Goal: Check status: Check status

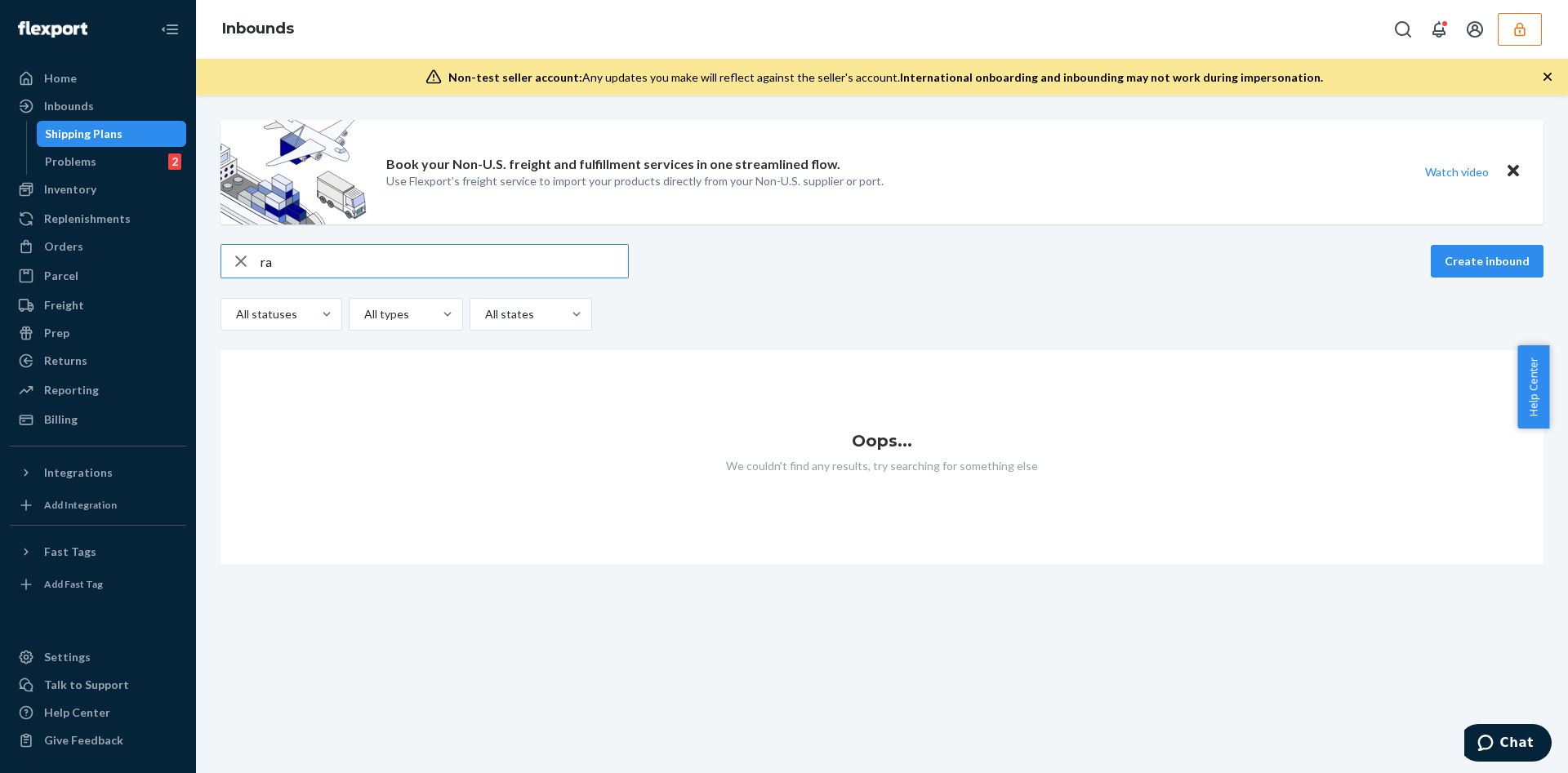
type input "r"
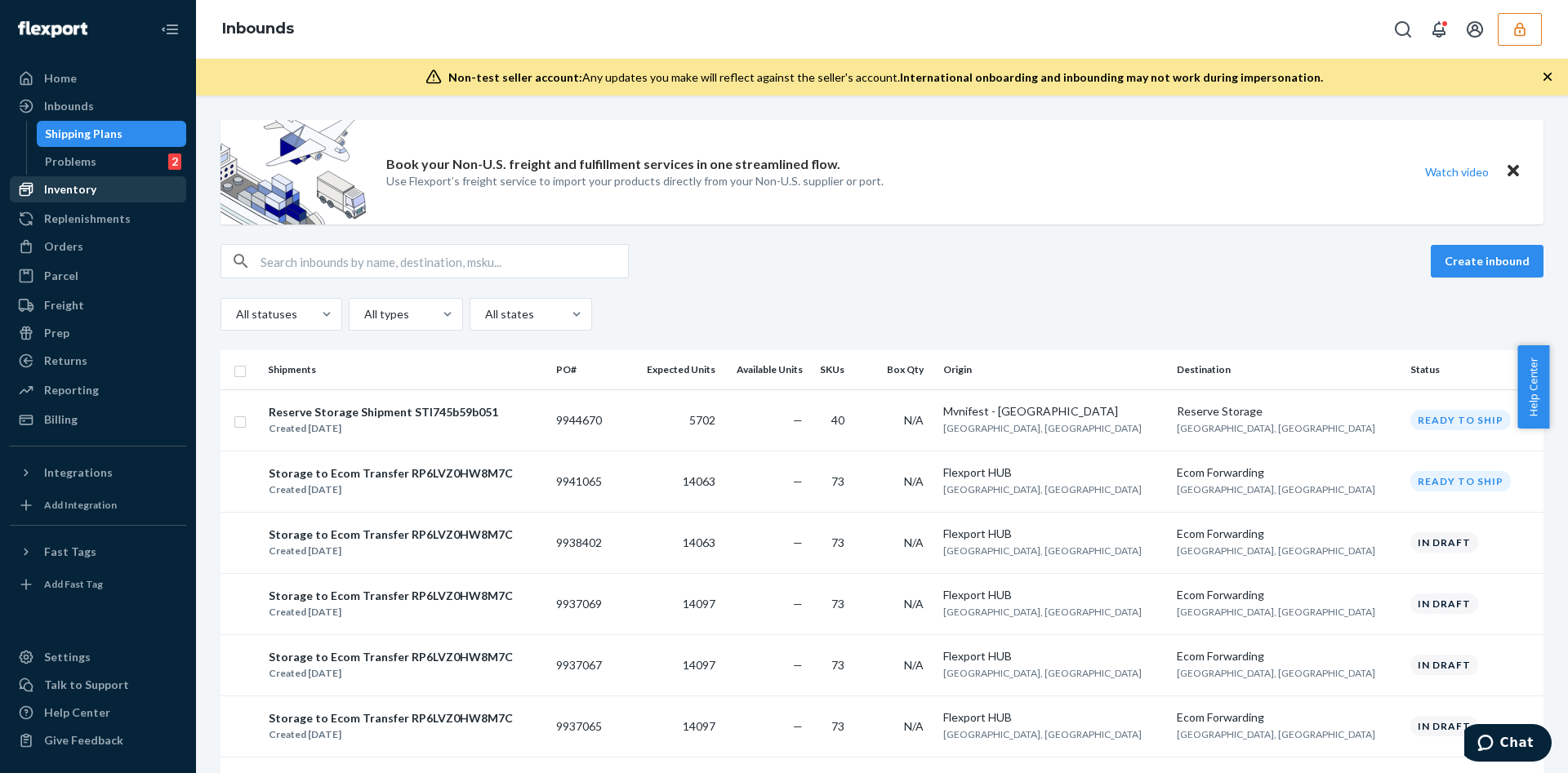
click at [84, 196] on div "Inventory" at bounding box center [70, 189] width 52 height 16
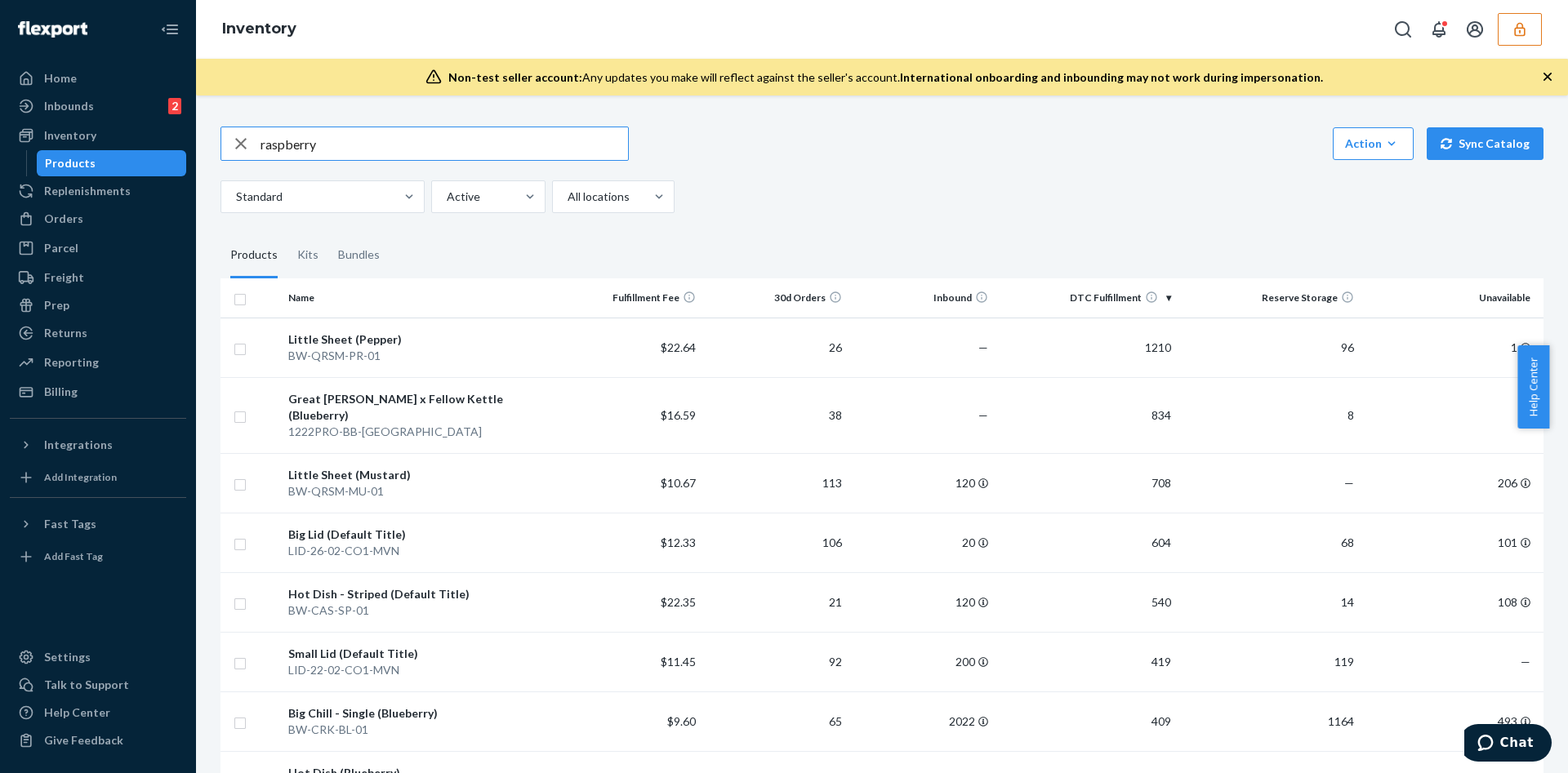
type input "raspberry"
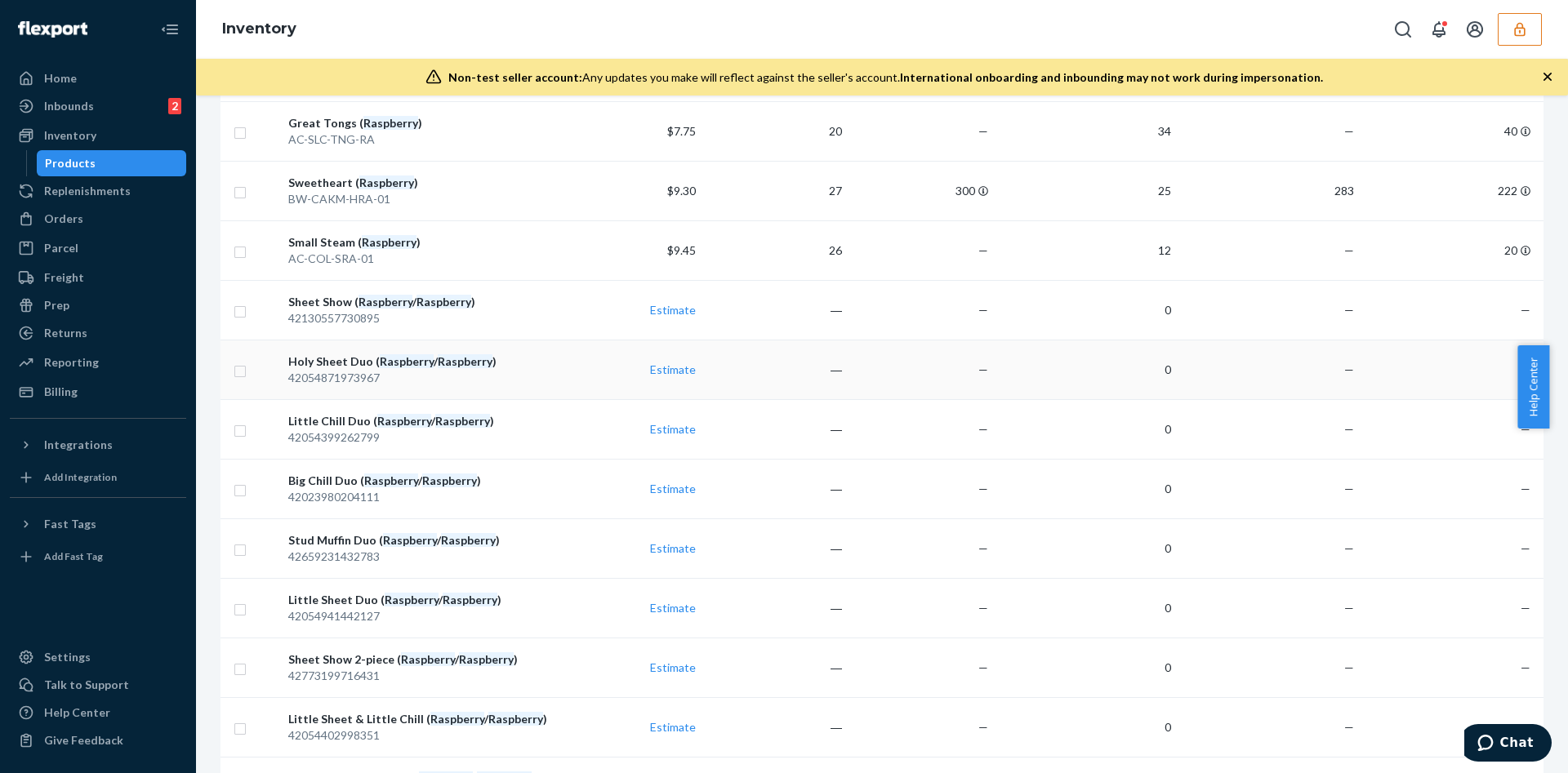
scroll to position [612, 0]
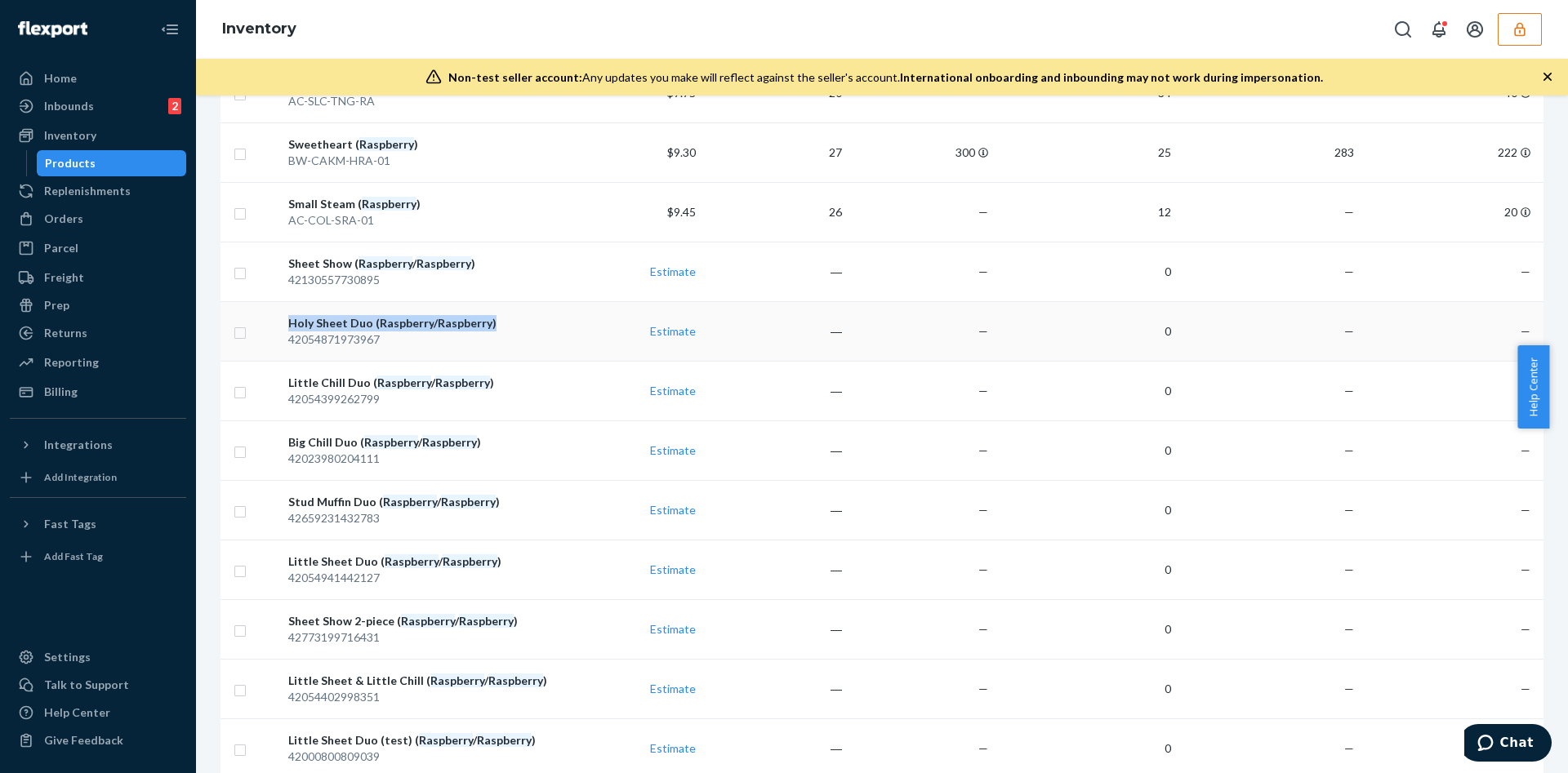
drag, startPoint x: 501, startPoint y: 321, endPoint x: 281, endPoint y: 321, distance: 220.0
click at [281, 321] on td "Holy Sheet Duo ( Raspberry / Raspberry ) 42054871973967" at bounding box center [418, 330] width 274 height 59
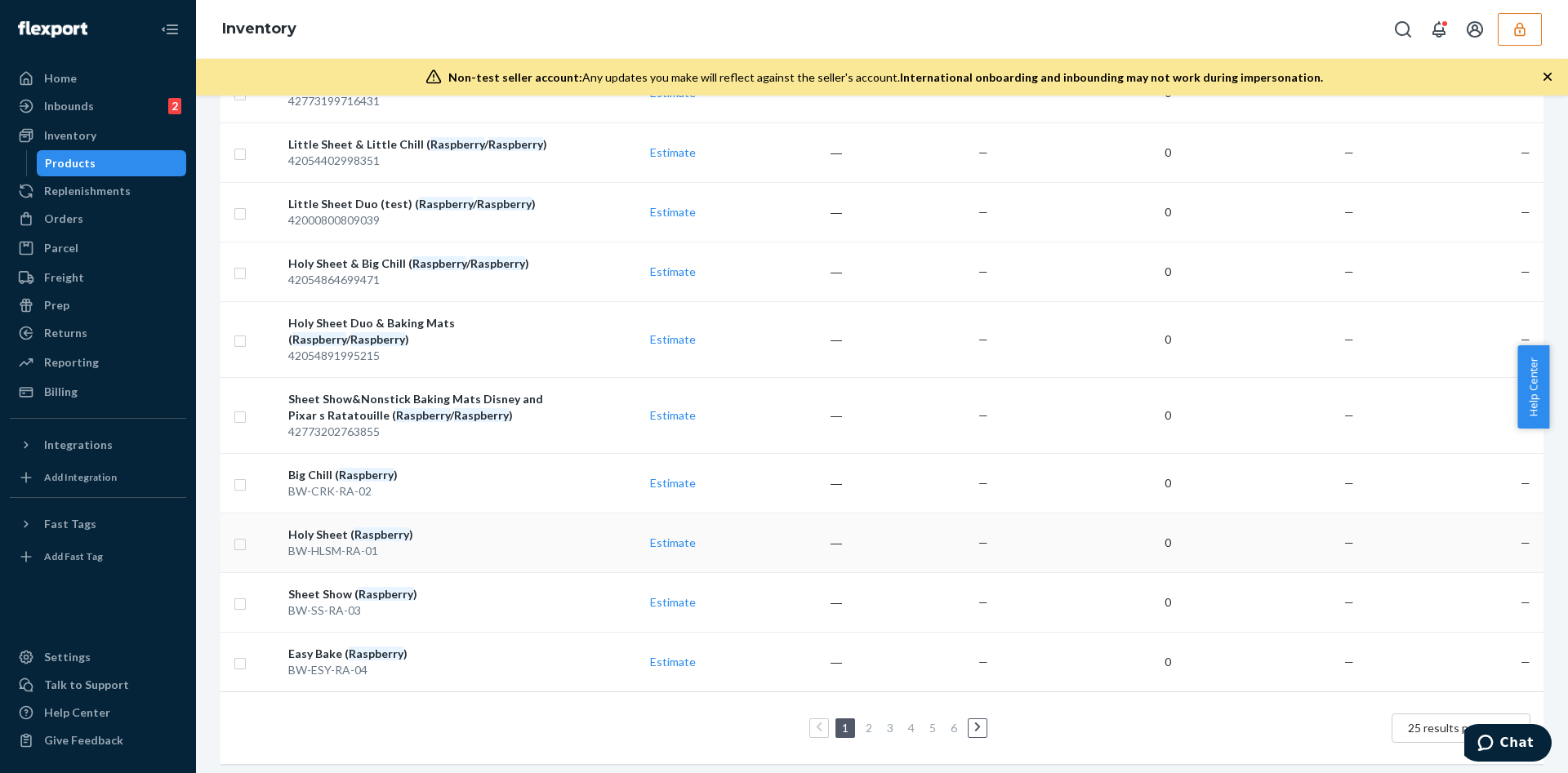
scroll to position [1174, 0]
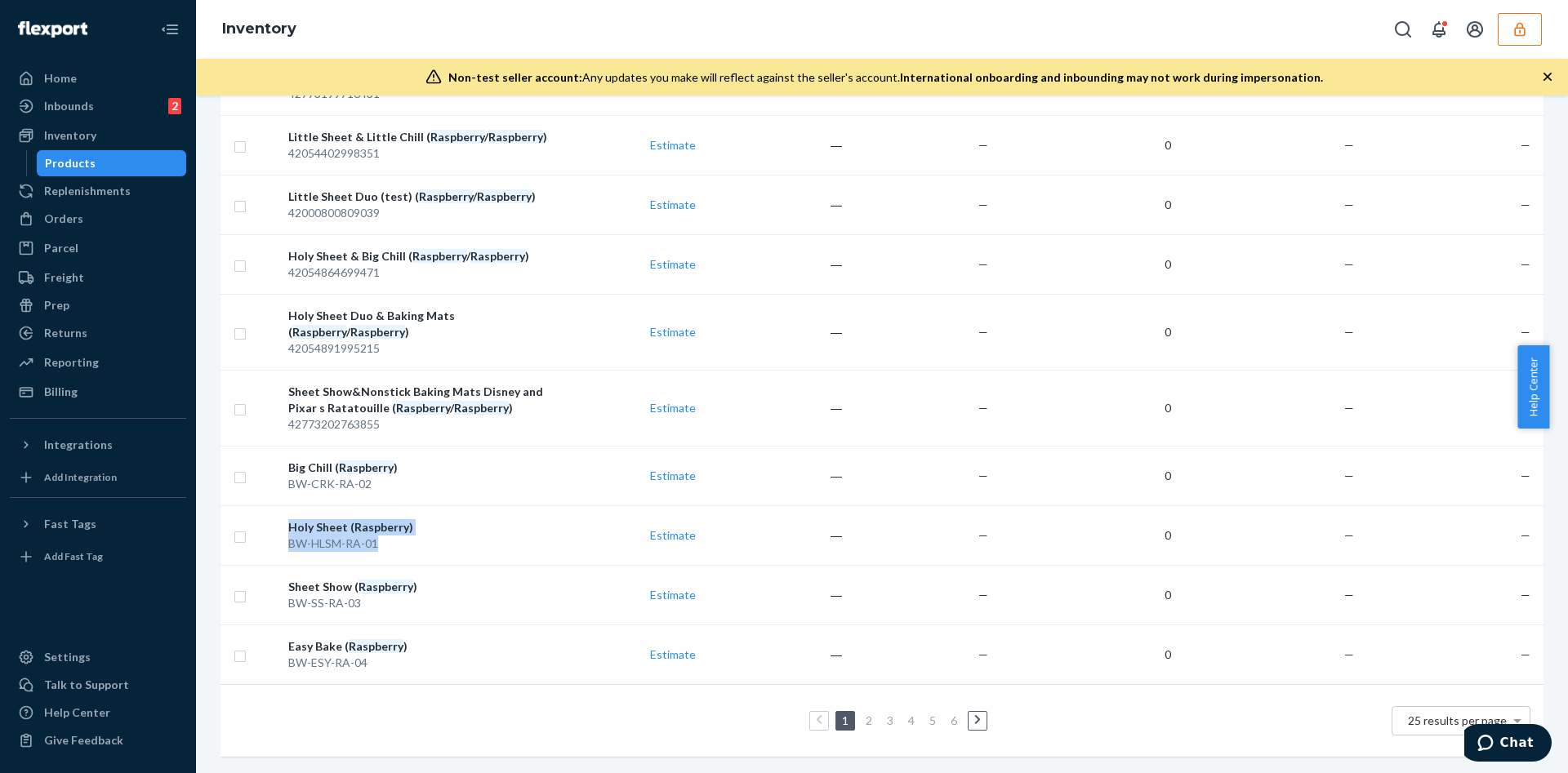
drag, startPoint x: 391, startPoint y: 523, endPoint x: 290, endPoint y: 513, distance: 101.5
click at [289, 519] on span "Holy Sheet ( Raspberry ) BW-HLSM-RA-01" at bounding box center [419, 535] width 261 height 33
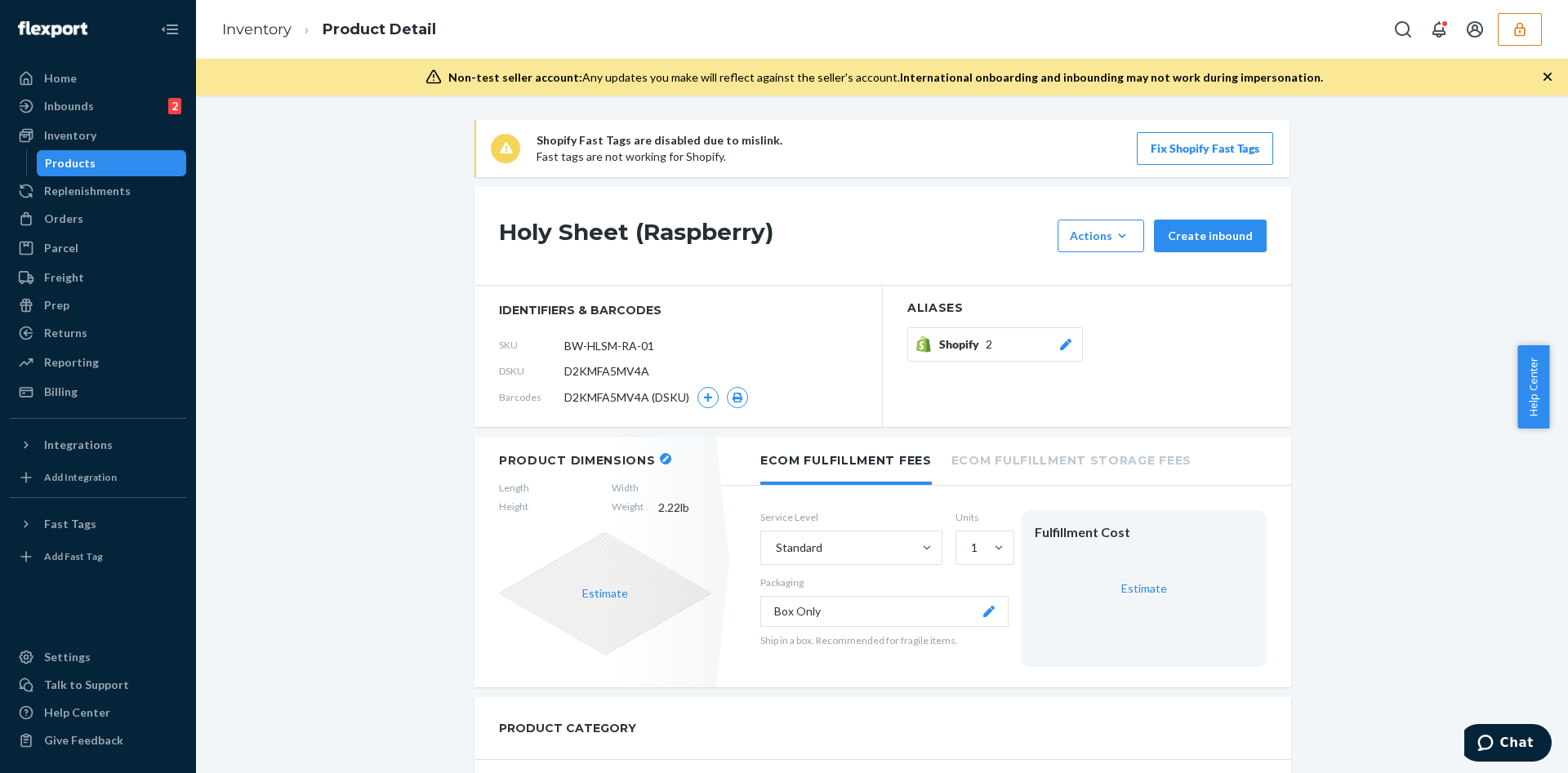
drag, startPoint x: 294, startPoint y: 515, endPoint x: 228, endPoint y: 154, distance: 367.0
drag, startPoint x: 653, startPoint y: 371, endPoint x: 555, endPoint y: 367, distance: 98.1
click at [555, 367] on div "DSKU D2KMFA5MV4A" at bounding box center [678, 371] width 359 height 26
copy span "D2KMFA5MV4A"
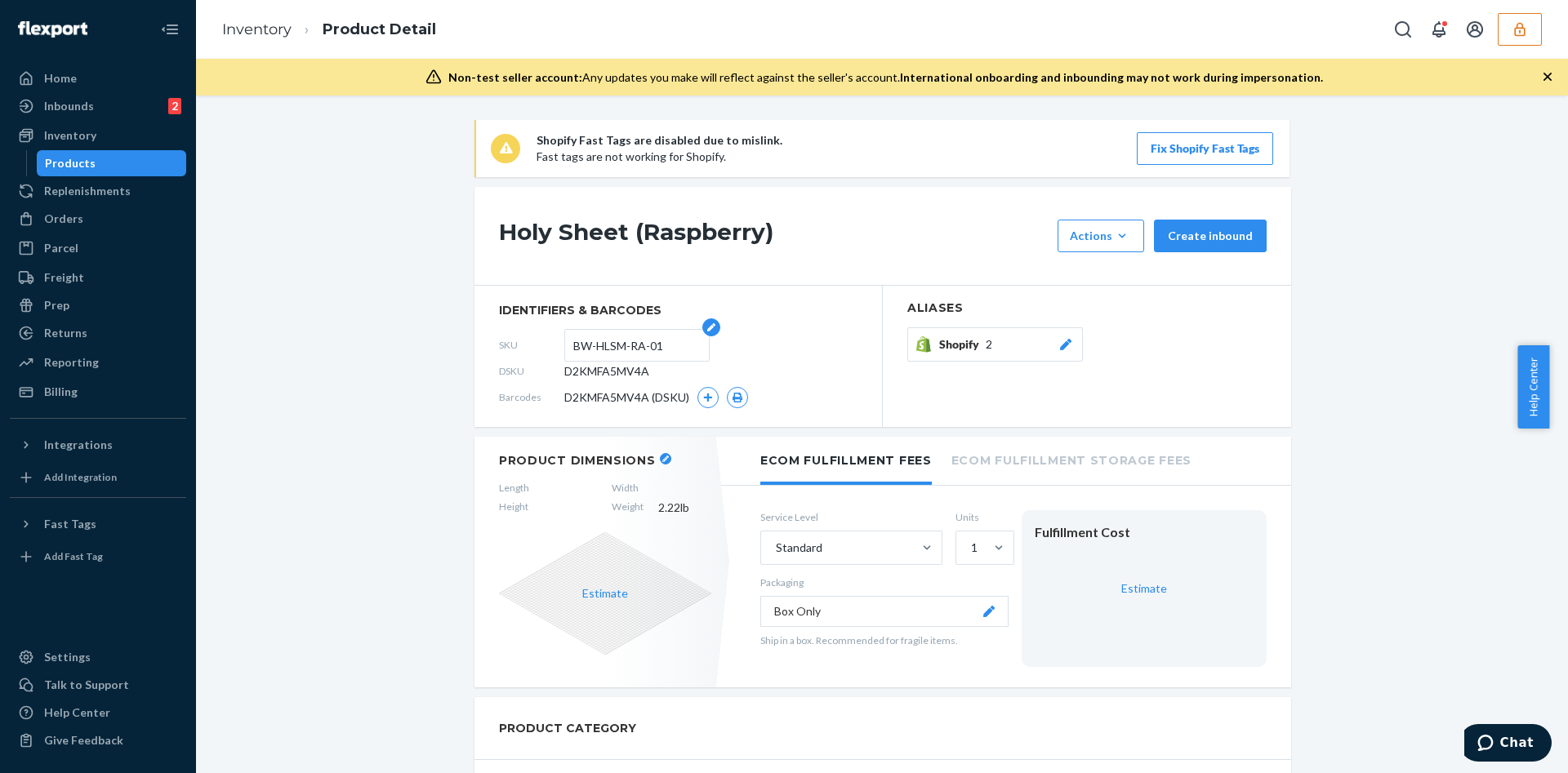
drag, startPoint x: 669, startPoint y: 347, endPoint x: 558, endPoint y: 351, distance: 111.1
click at [564, 351] on form "BW-HLSM-RA-01" at bounding box center [637, 345] width 146 height 33
click at [110, 107] on div "Inbounds 2" at bounding box center [98, 106] width 173 height 23
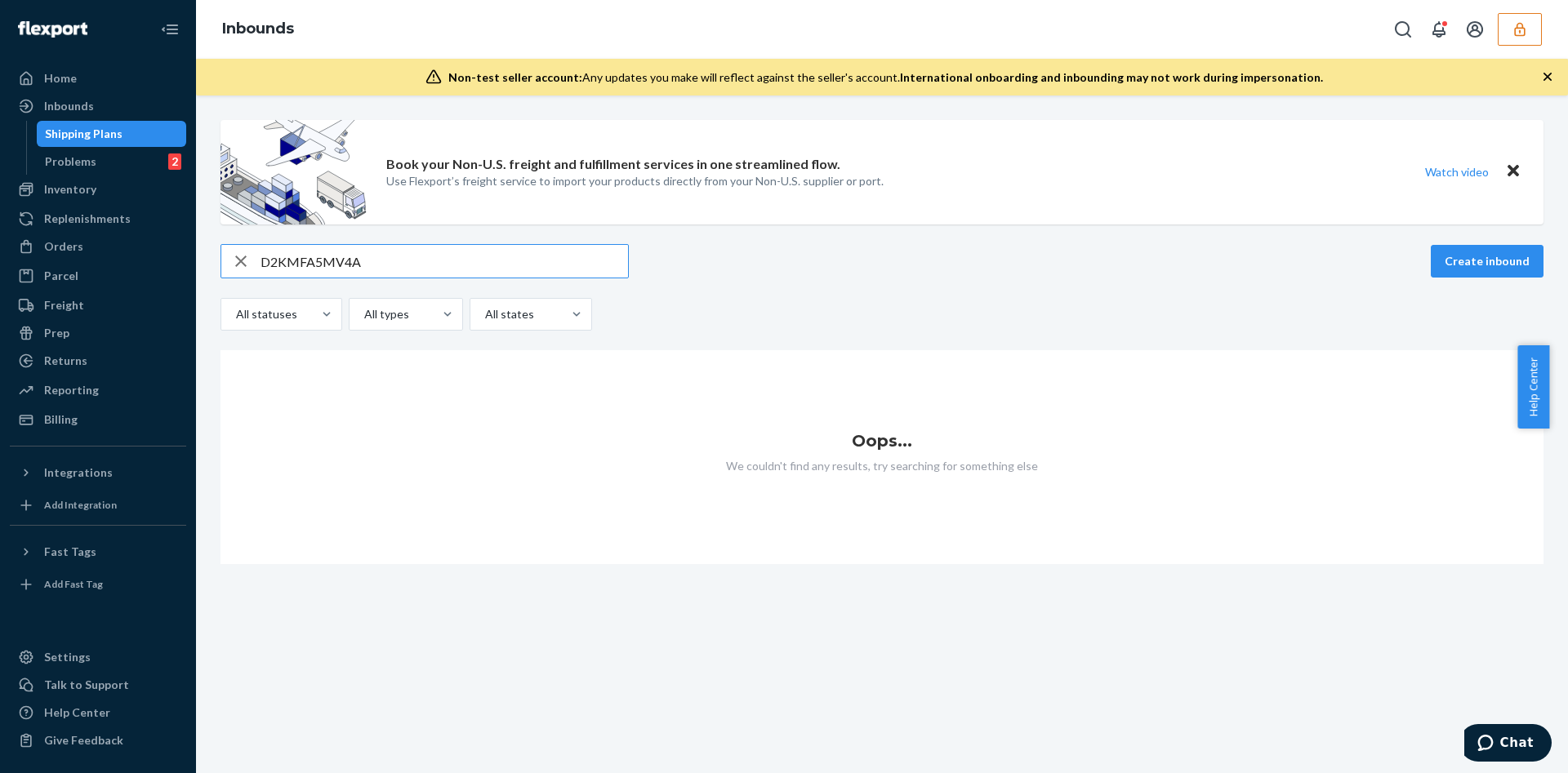
click at [342, 265] on input "D2KMFA5MV4A" at bounding box center [444, 261] width 368 height 33
click at [383, 268] on input "BW-HLSM-RA-01" at bounding box center [444, 261] width 368 height 33
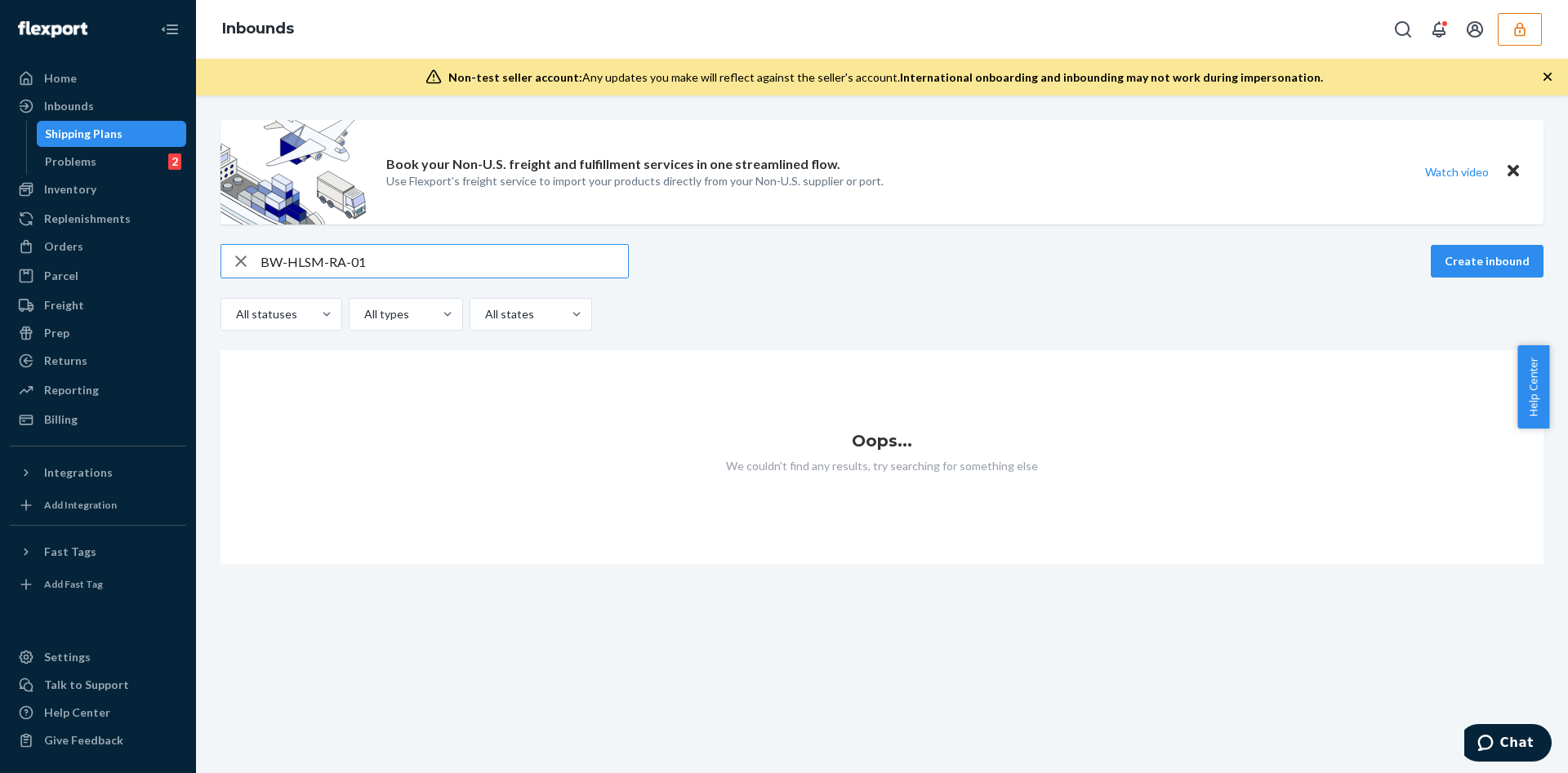
click at [383, 268] on input "BW-HLSM-RA-01" at bounding box center [444, 261] width 368 height 33
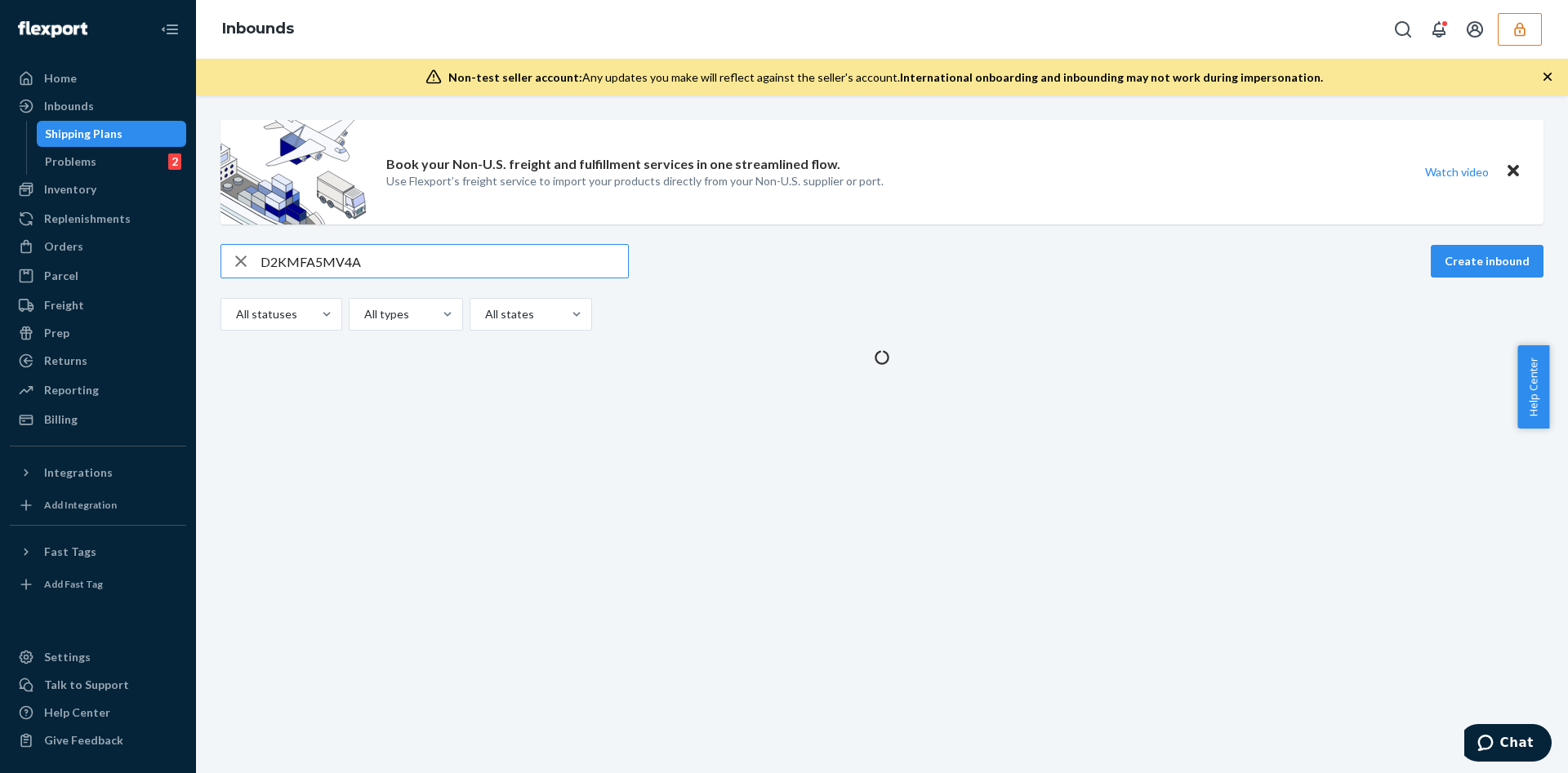
click at [364, 256] on input "D2KMFA5MV4A" at bounding box center [444, 261] width 368 height 33
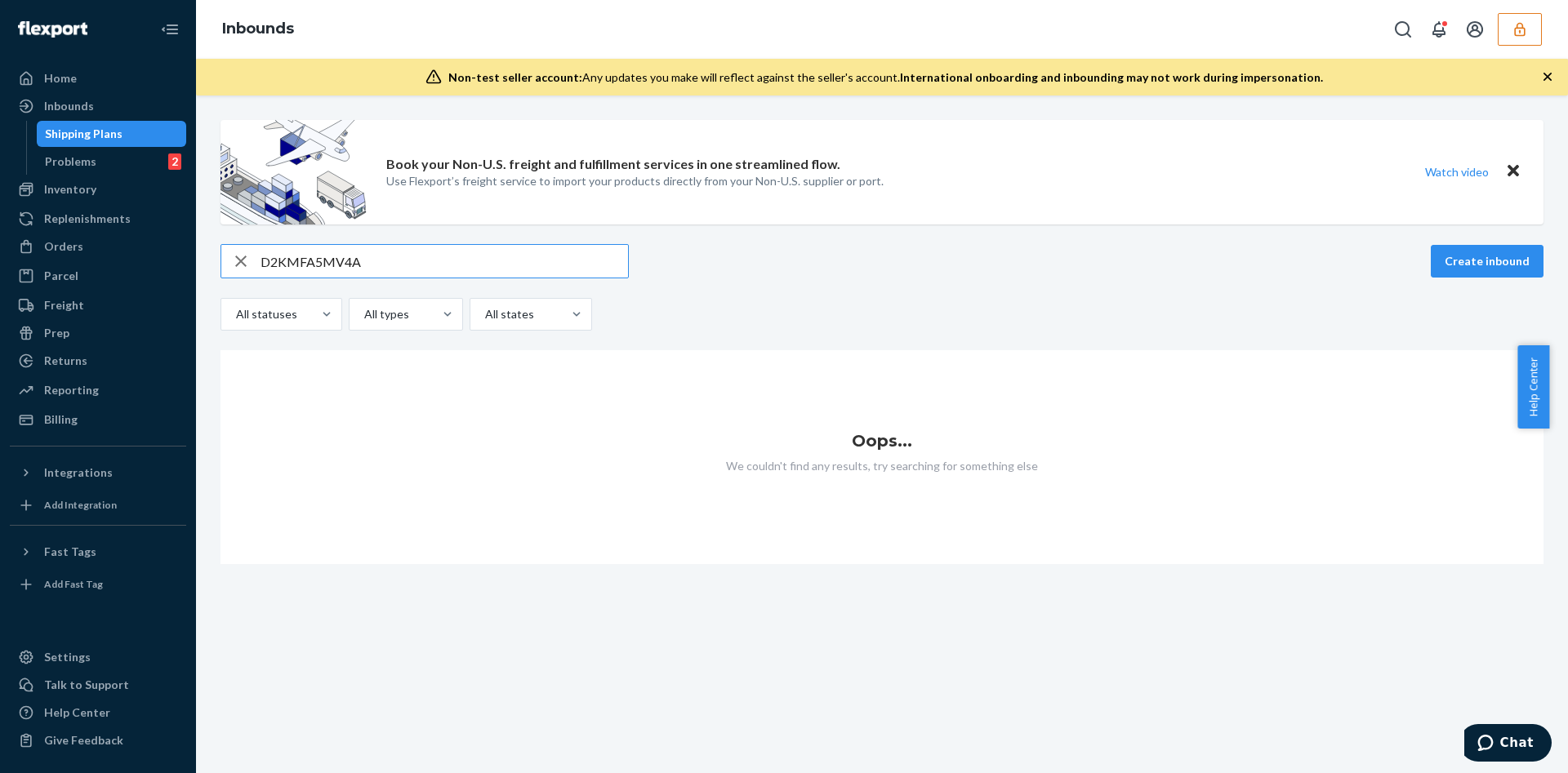
click at [261, 267] on input "D2KMFA5MV4A" at bounding box center [444, 261] width 368 height 33
type input "D2KMFA5MV4A"
click at [410, 259] on input "D2KMFA5MV4A" at bounding box center [444, 261] width 368 height 33
click at [325, 264] on input "D2KMFA5MV4A" at bounding box center [444, 261] width 368 height 33
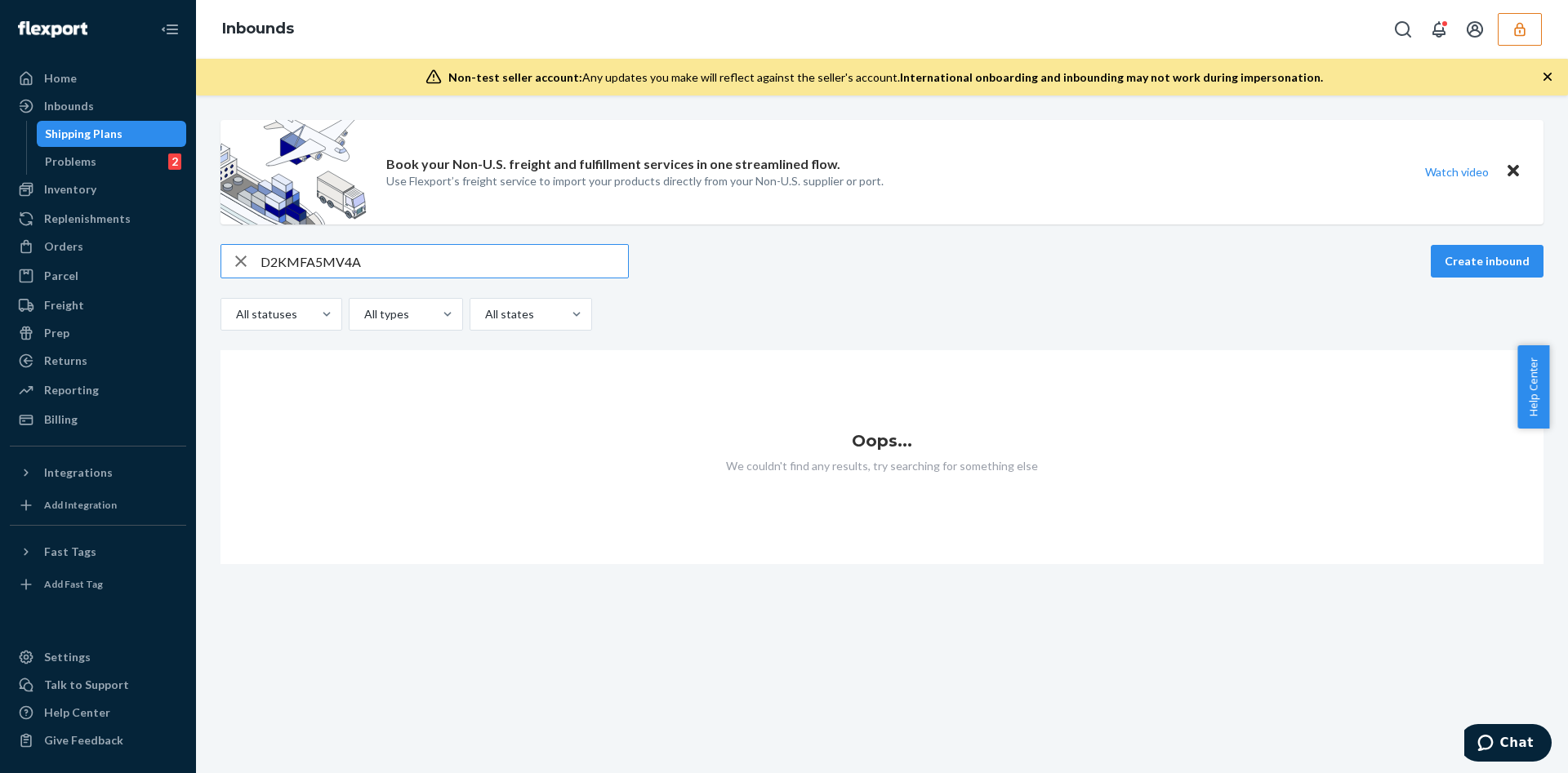
click at [325, 264] on input "D2KMFA5MV4A" at bounding box center [444, 261] width 368 height 33
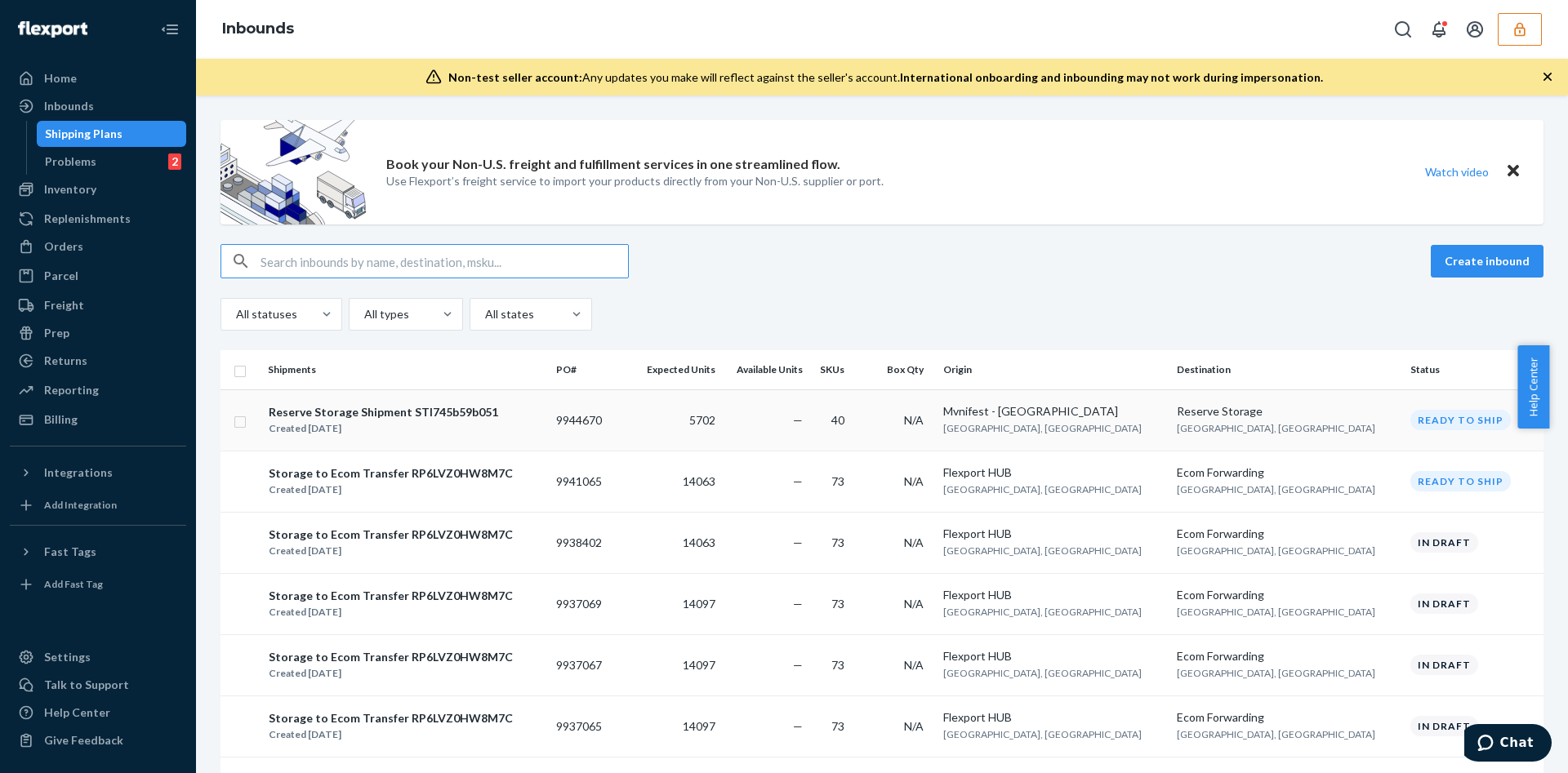
type input "D2KMFA5MV4A"
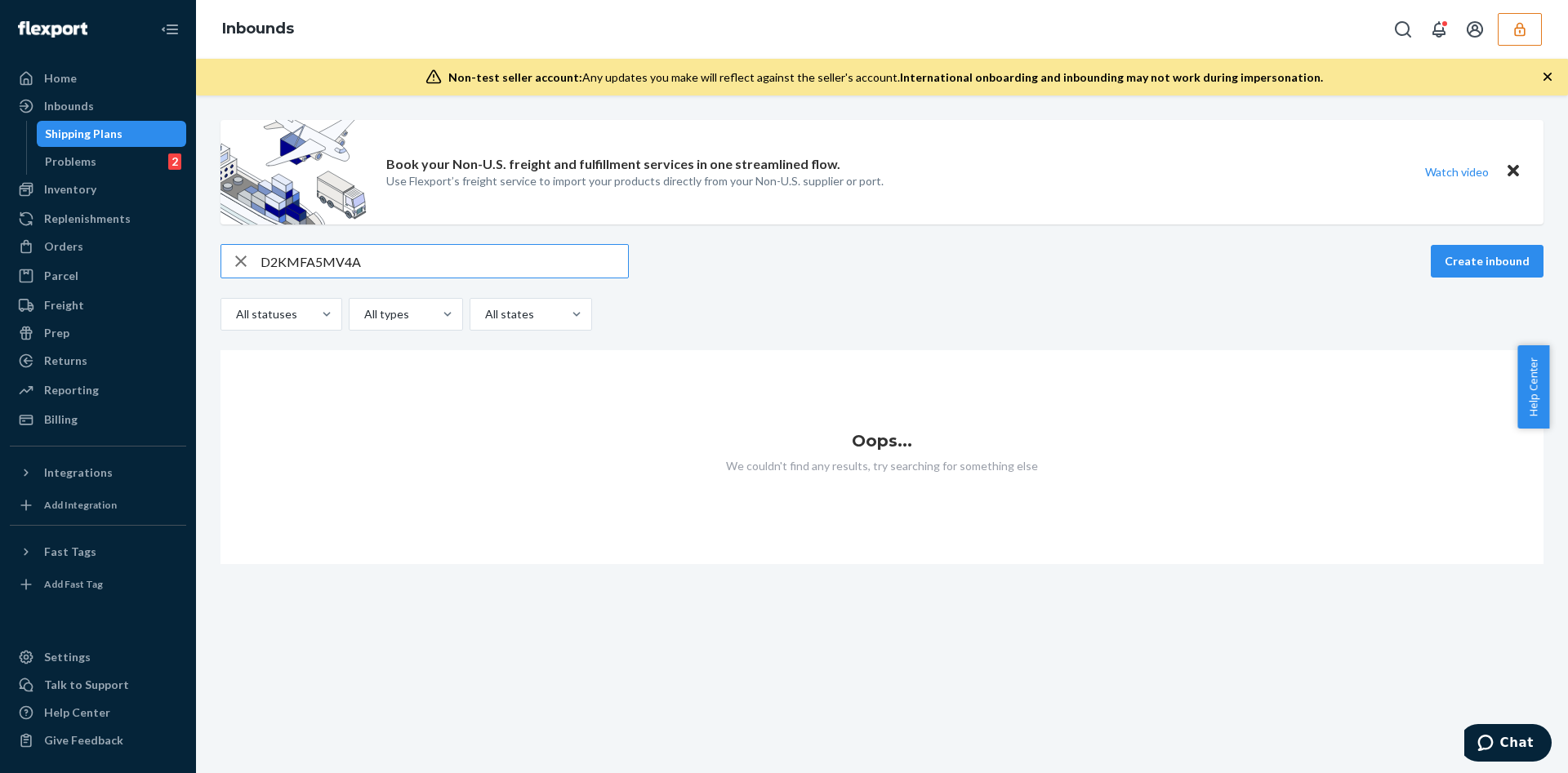
click at [363, 261] on input "D2KMFA5MV4A" at bounding box center [444, 261] width 368 height 33
type input "B"
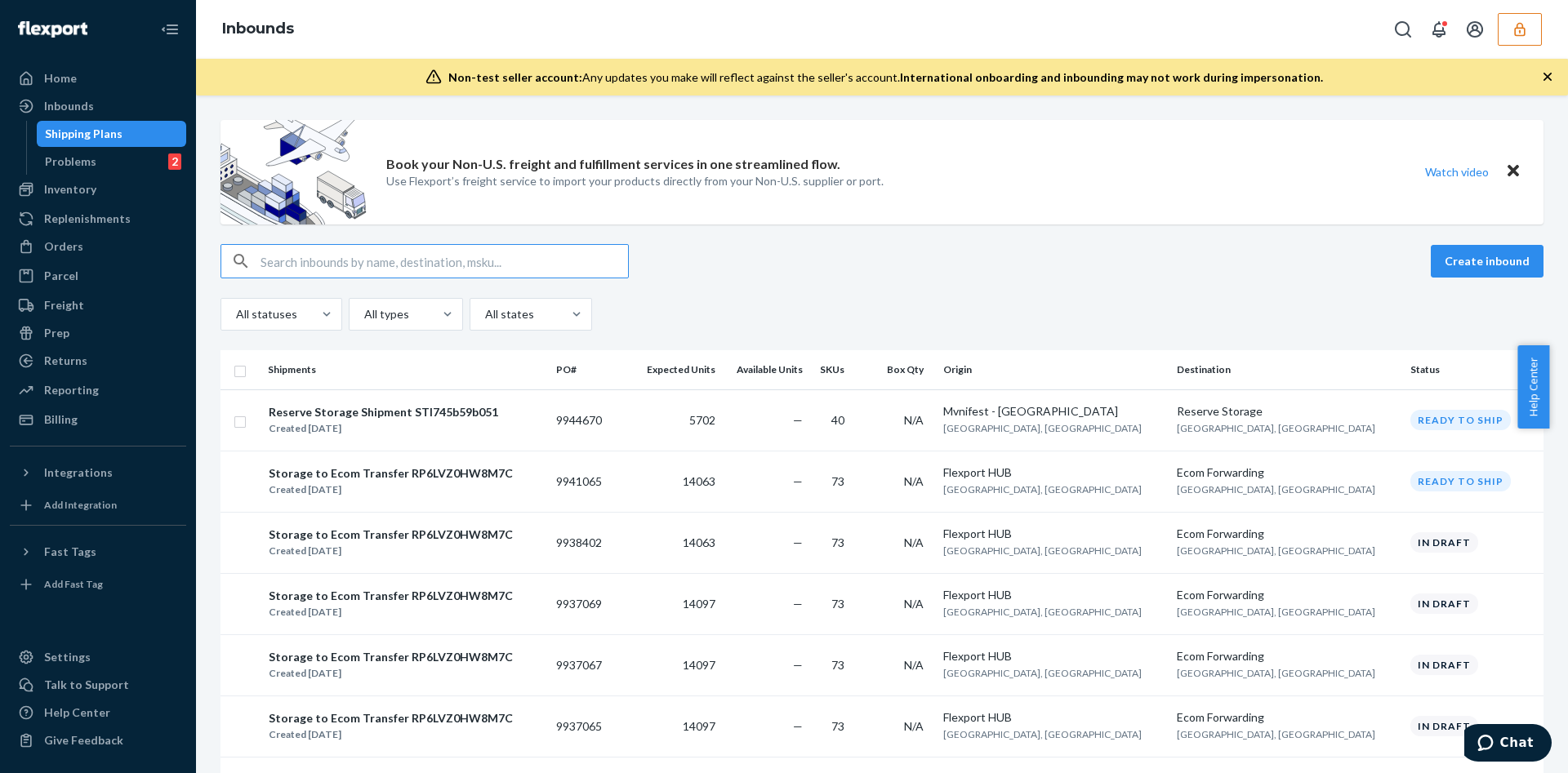
click at [749, 280] on div "Create inbound All statuses All types All states" at bounding box center [882, 287] width 1323 height 86
click at [68, 183] on div "Inventory" at bounding box center [70, 189] width 52 height 16
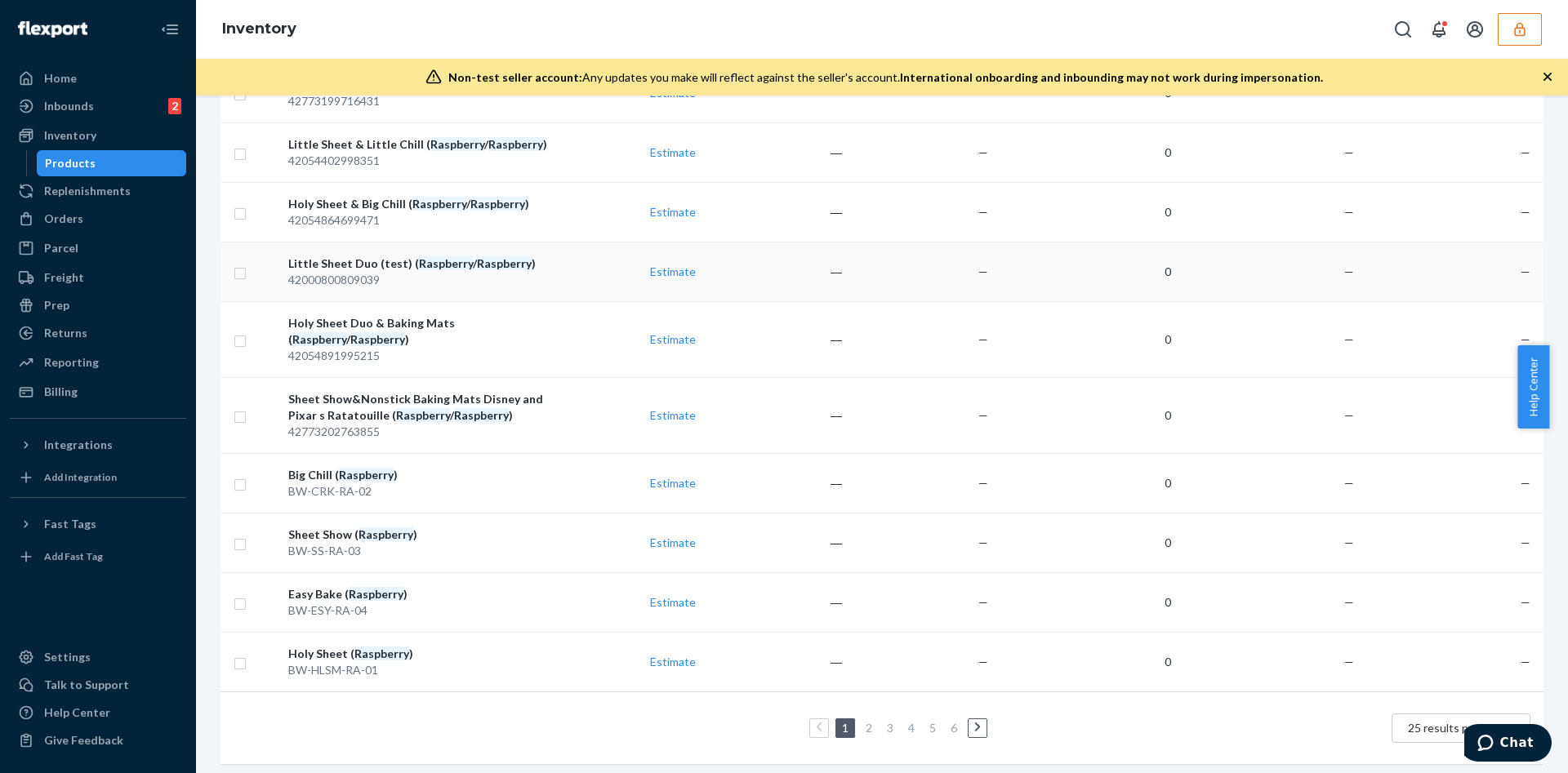
scroll to position [1174, 0]
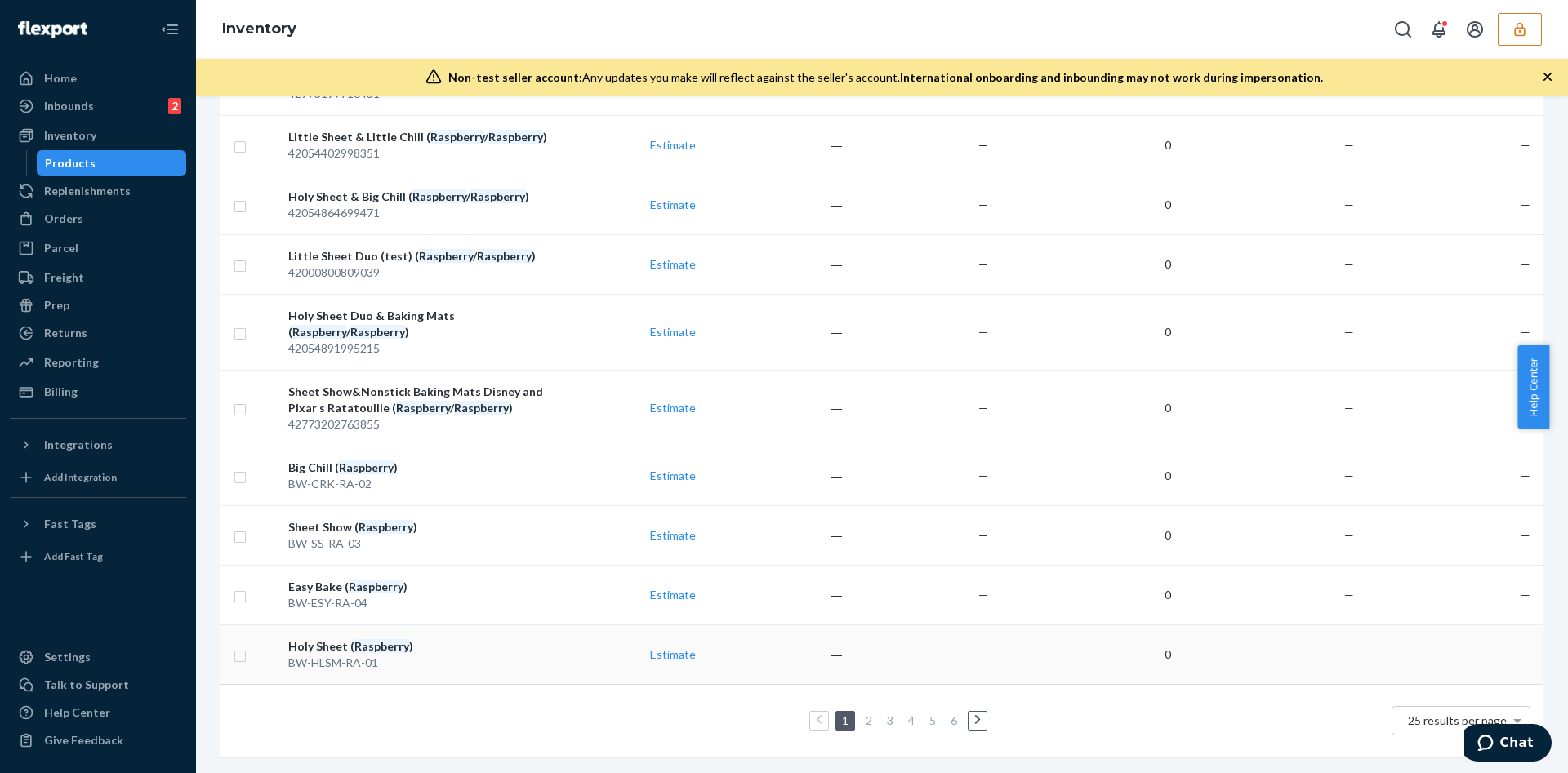
click at [489, 638] on div "Holy Sheet ( Raspberry )" at bounding box center [419, 646] width 261 height 16
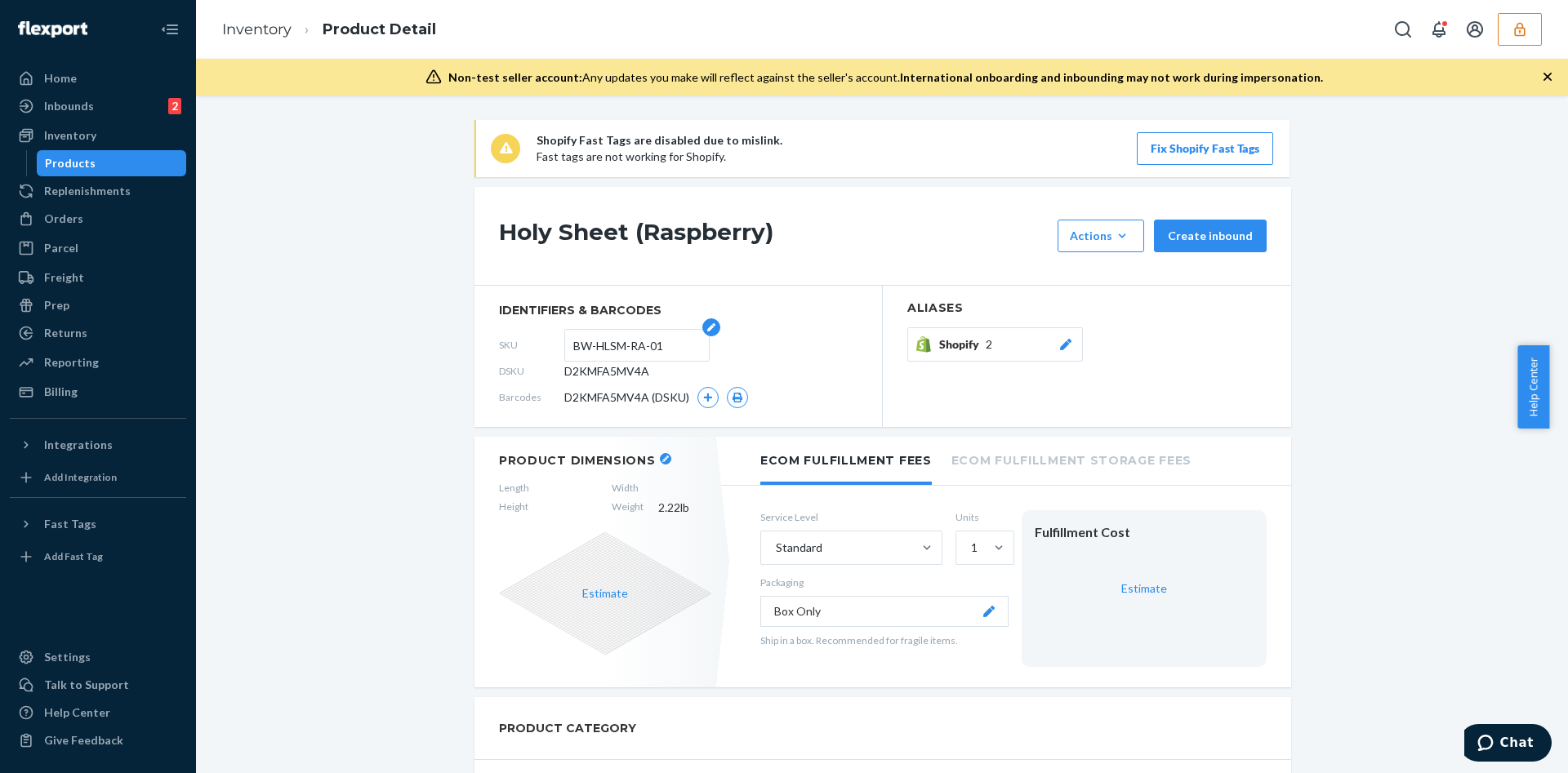
drag, startPoint x: 643, startPoint y: 350, endPoint x: 567, endPoint y: 352, distance: 76.0
click at [574, 352] on input "BW-HLSM-RA-01" at bounding box center [637, 345] width 127 height 31
drag, startPoint x: 662, startPoint y: 369, endPoint x: 553, endPoint y: 371, distance: 109.0
click at [553, 371] on div "DSKU D2KMFA5MV4A" at bounding box center [678, 371] width 359 height 26
copy div "D2KMFA5MV4A"
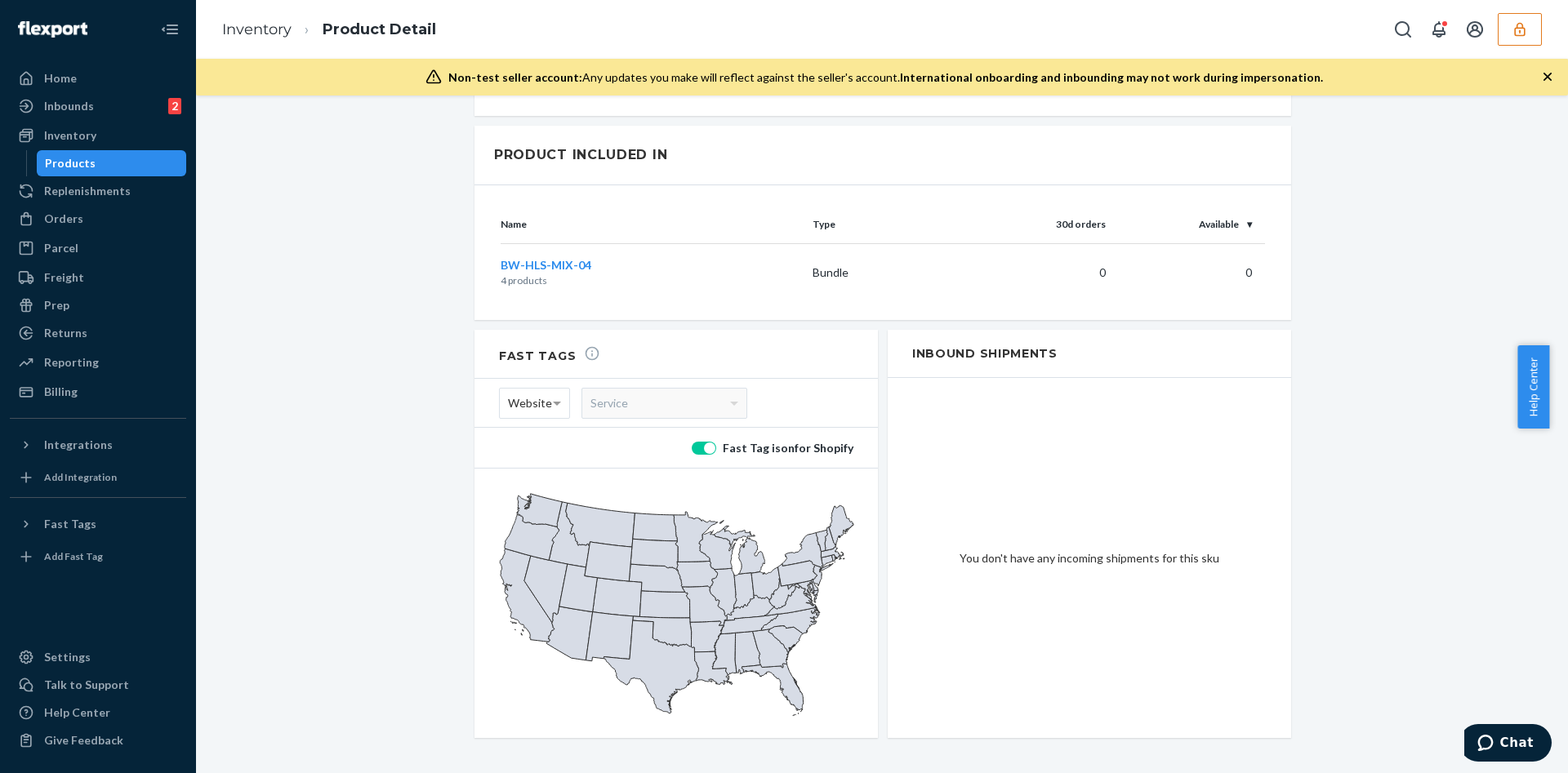
scroll to position [1229, 0]
drag, startPoint x: 648, startPoint y: 227, endPoint x: 371, endPoint y: 342, distance: 299.9
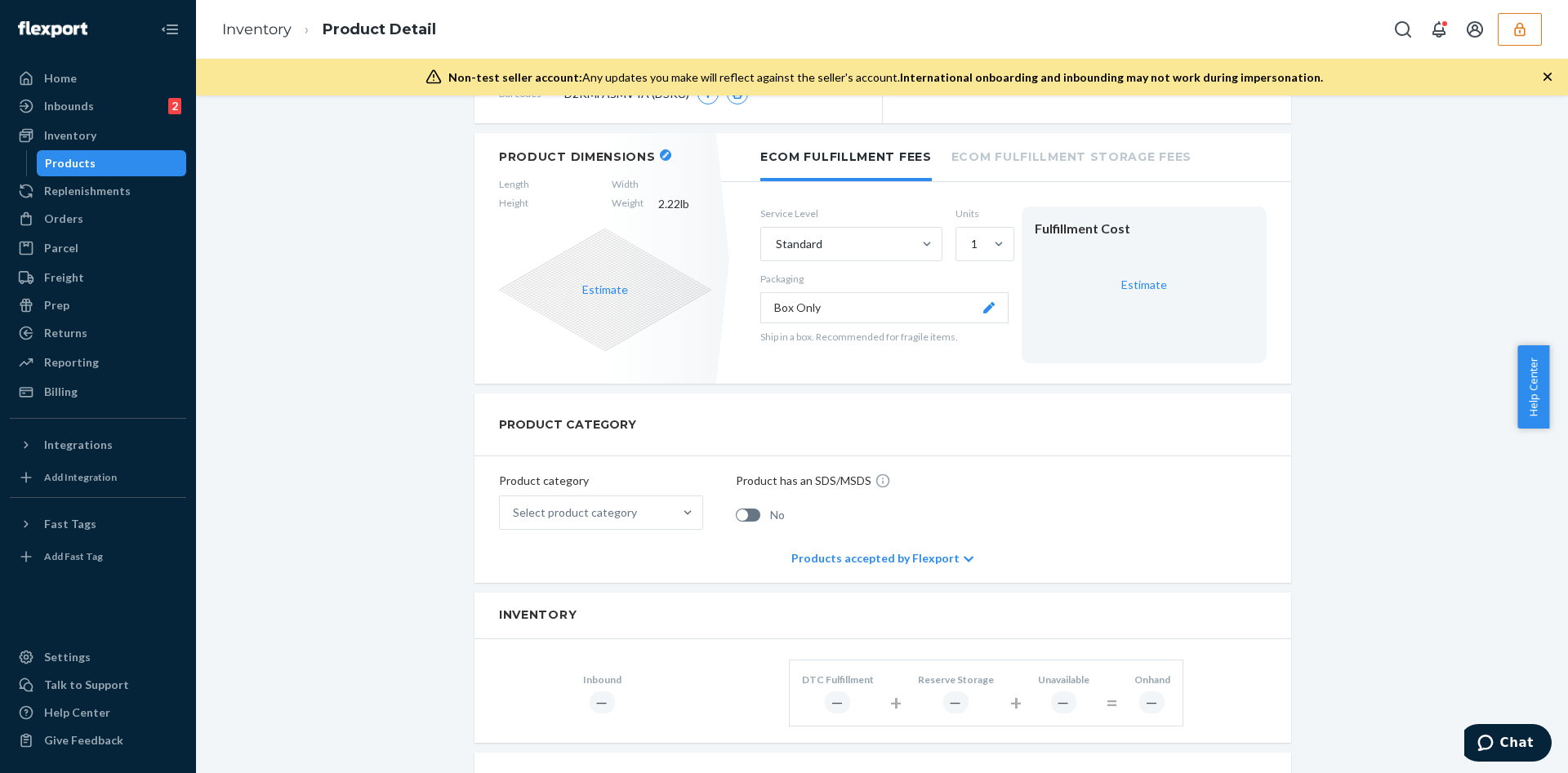
scroll to position [249, 0]
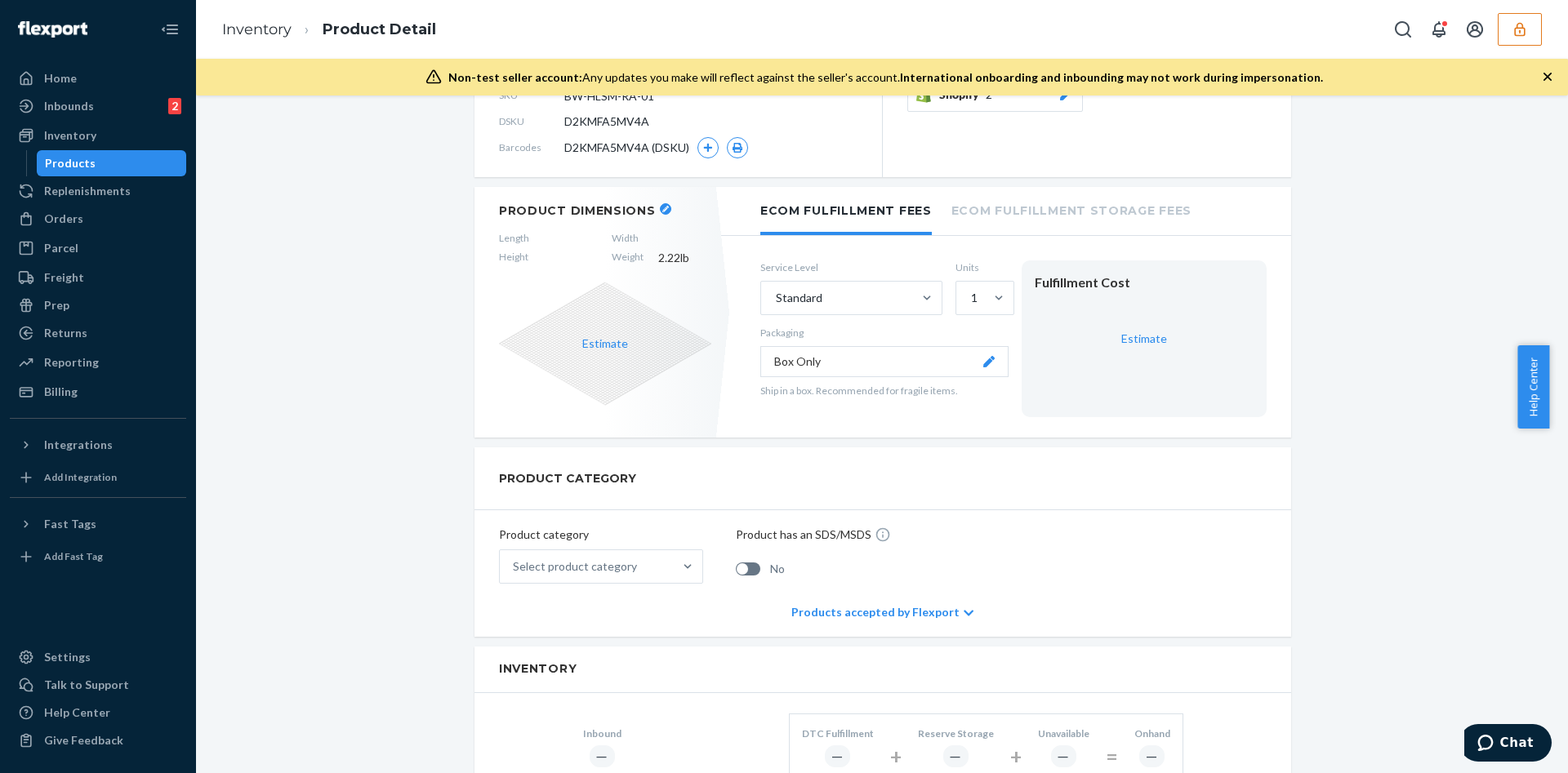
click at [914, 611] on div "Products accepted by Flexport" at bounding box center [882, 611] width 182 height 49
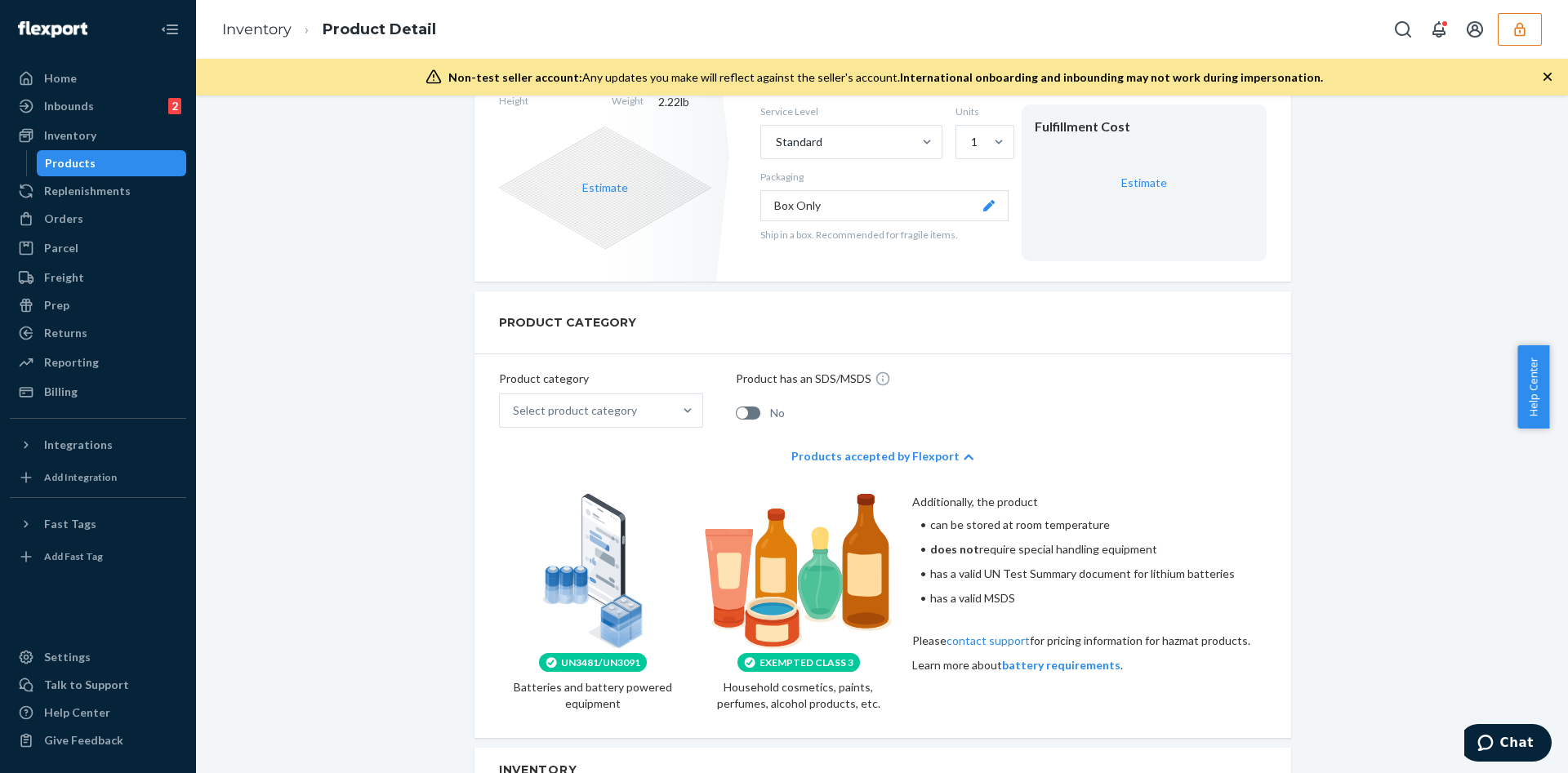
scroll to position [494, 0]
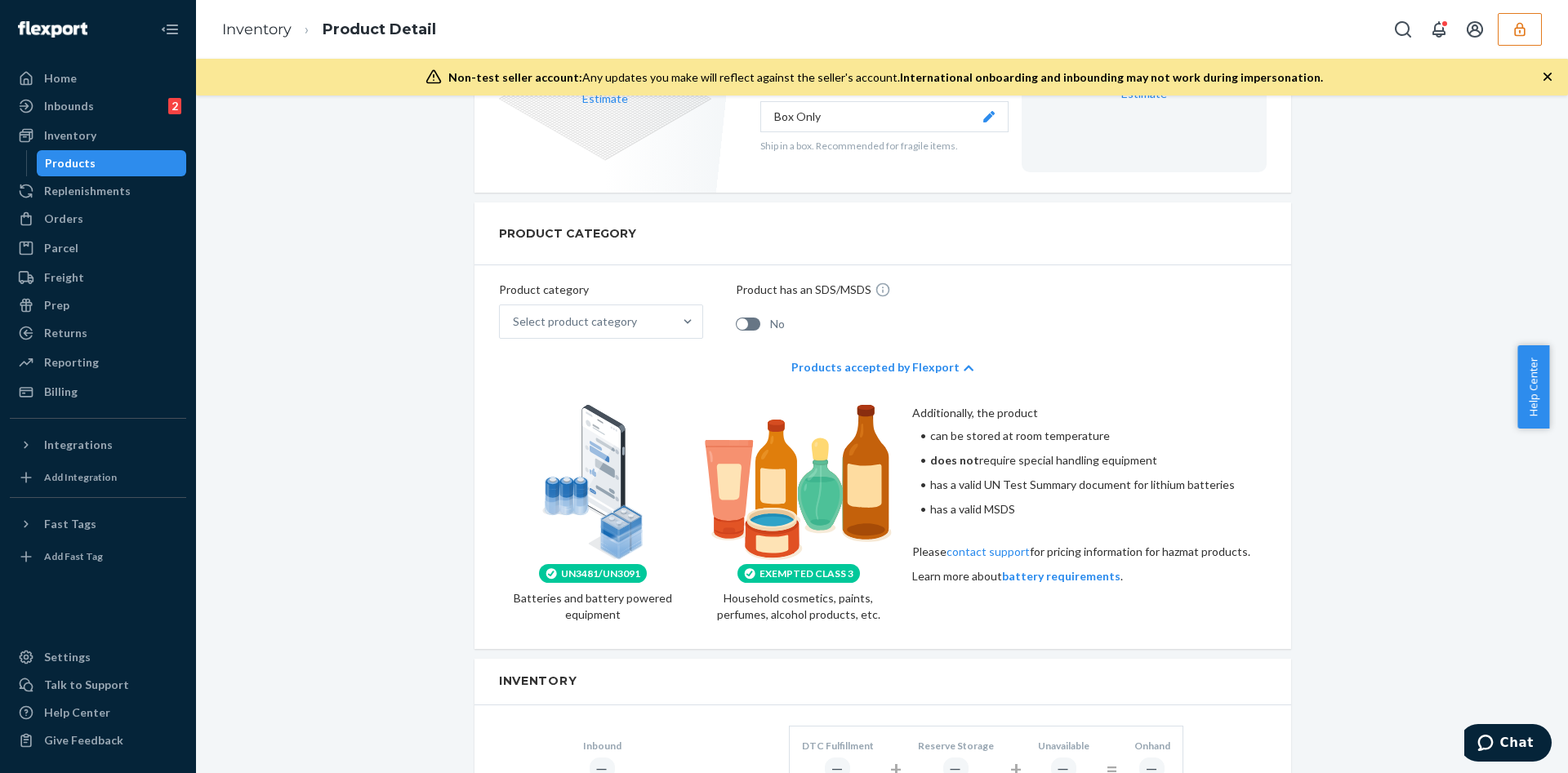
click at [897, 365] on div "Products accepted by Flexport" at bounding box center [882, 367] width 182 height 49
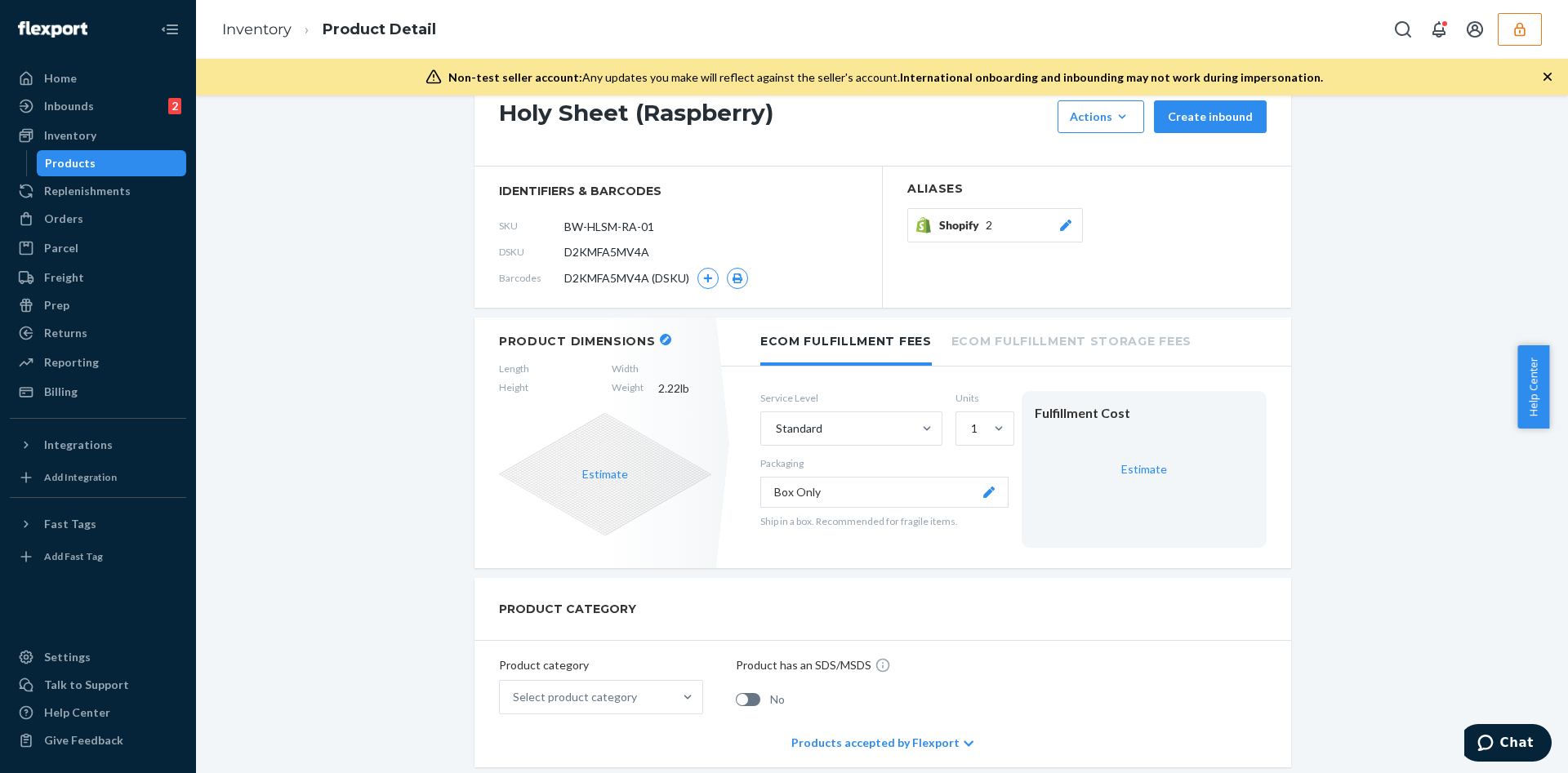
scroll to position [0, 0]
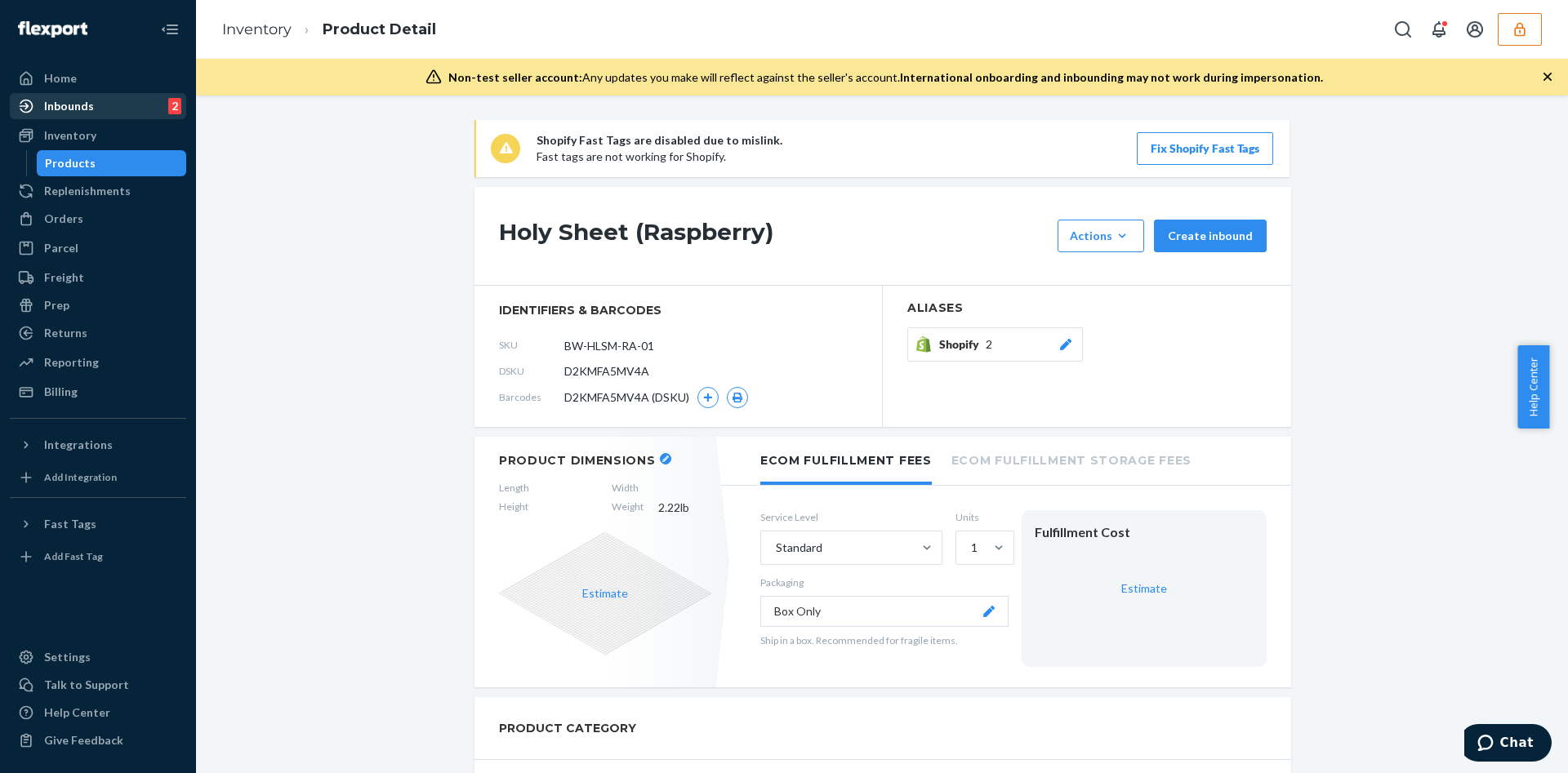
click at [112, 108] on div "Inbounds 2" at bounding box center [98, 106] width 173 height 23
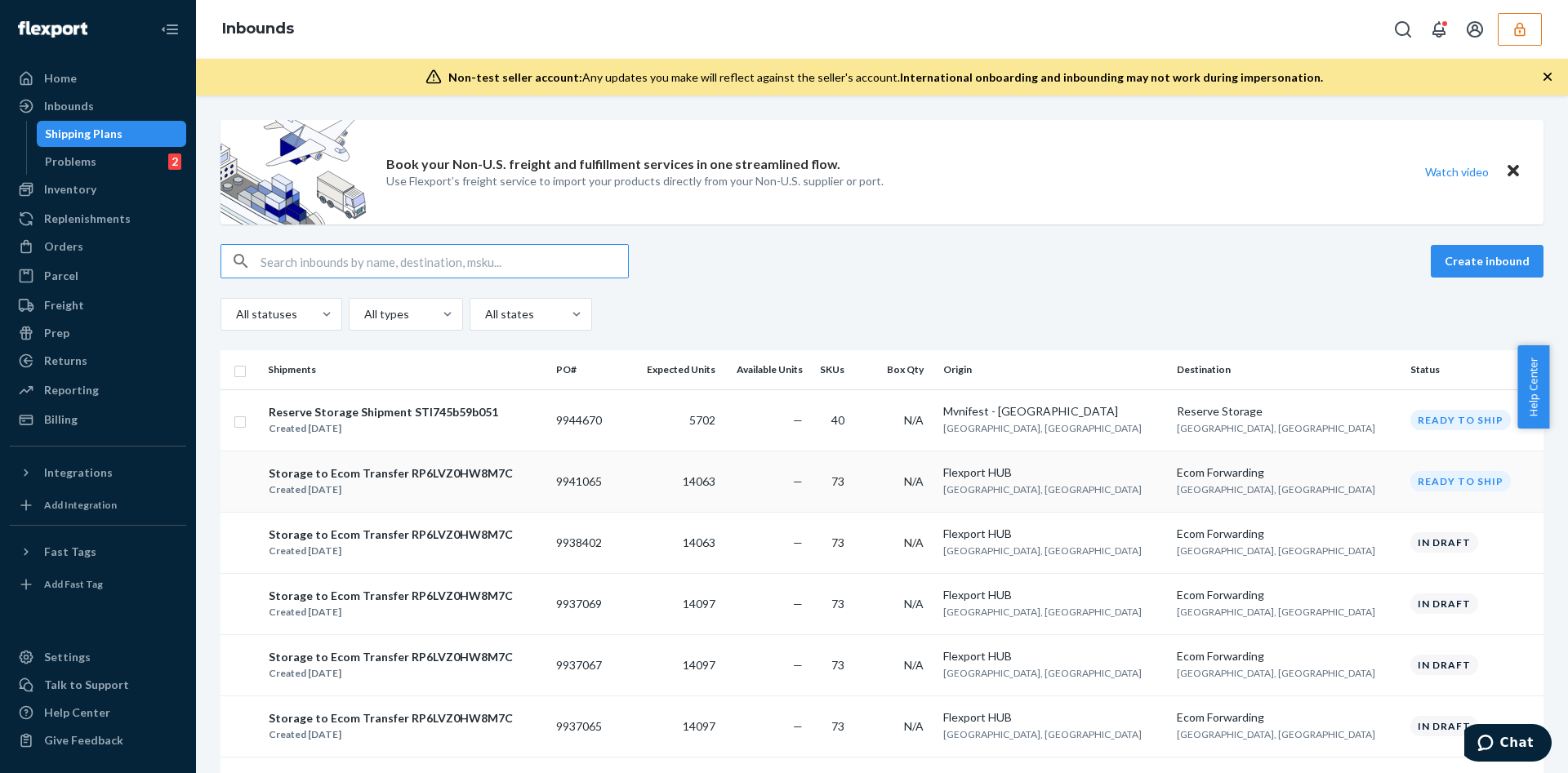
scroll to position [122, 0]
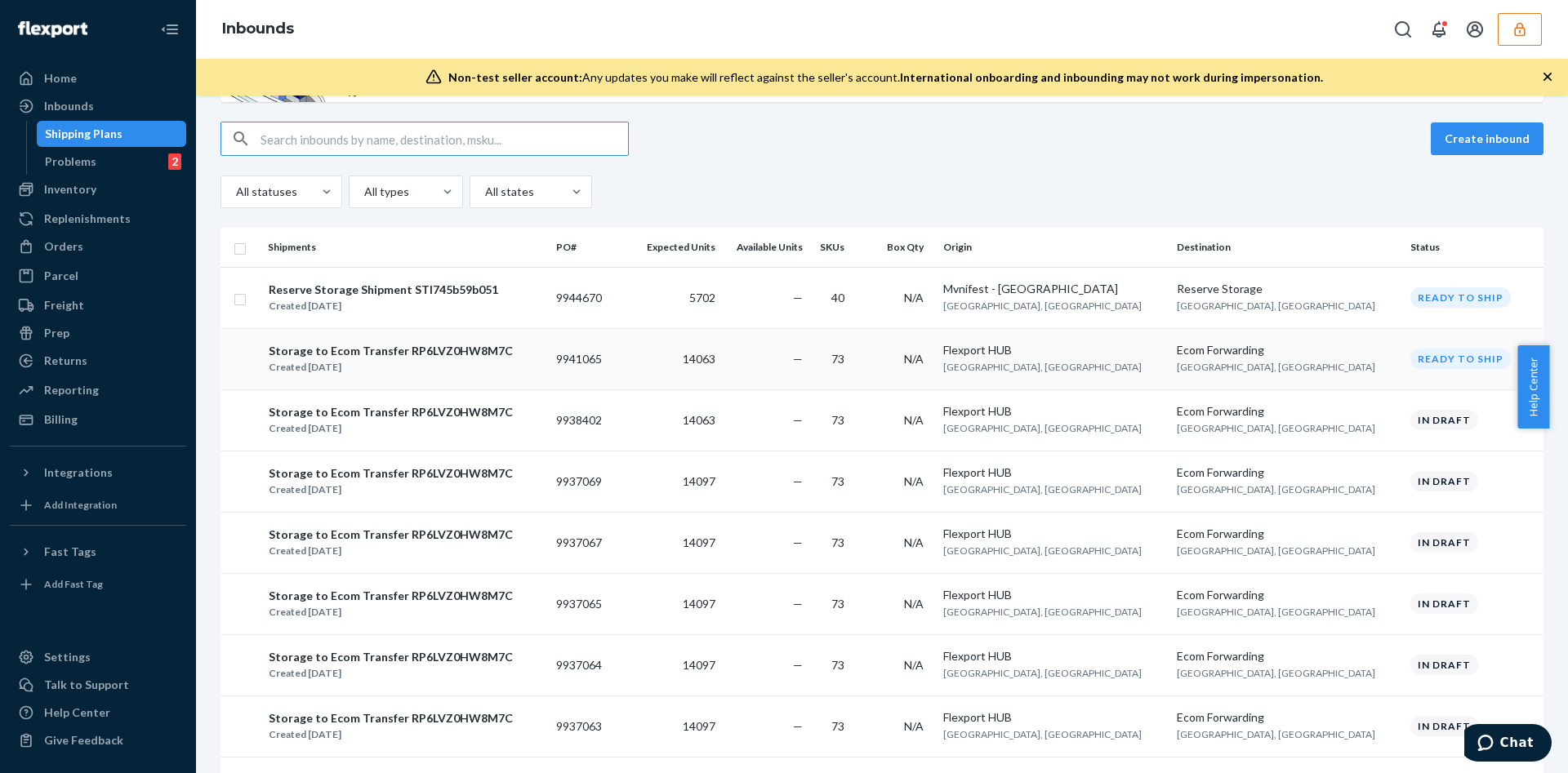
click at [511, 367] on div "Storage to Ecom Transfer RP6LVZ0HW8M7C Created [DATE]" at bounding box center [406, 359] width 275 height 35
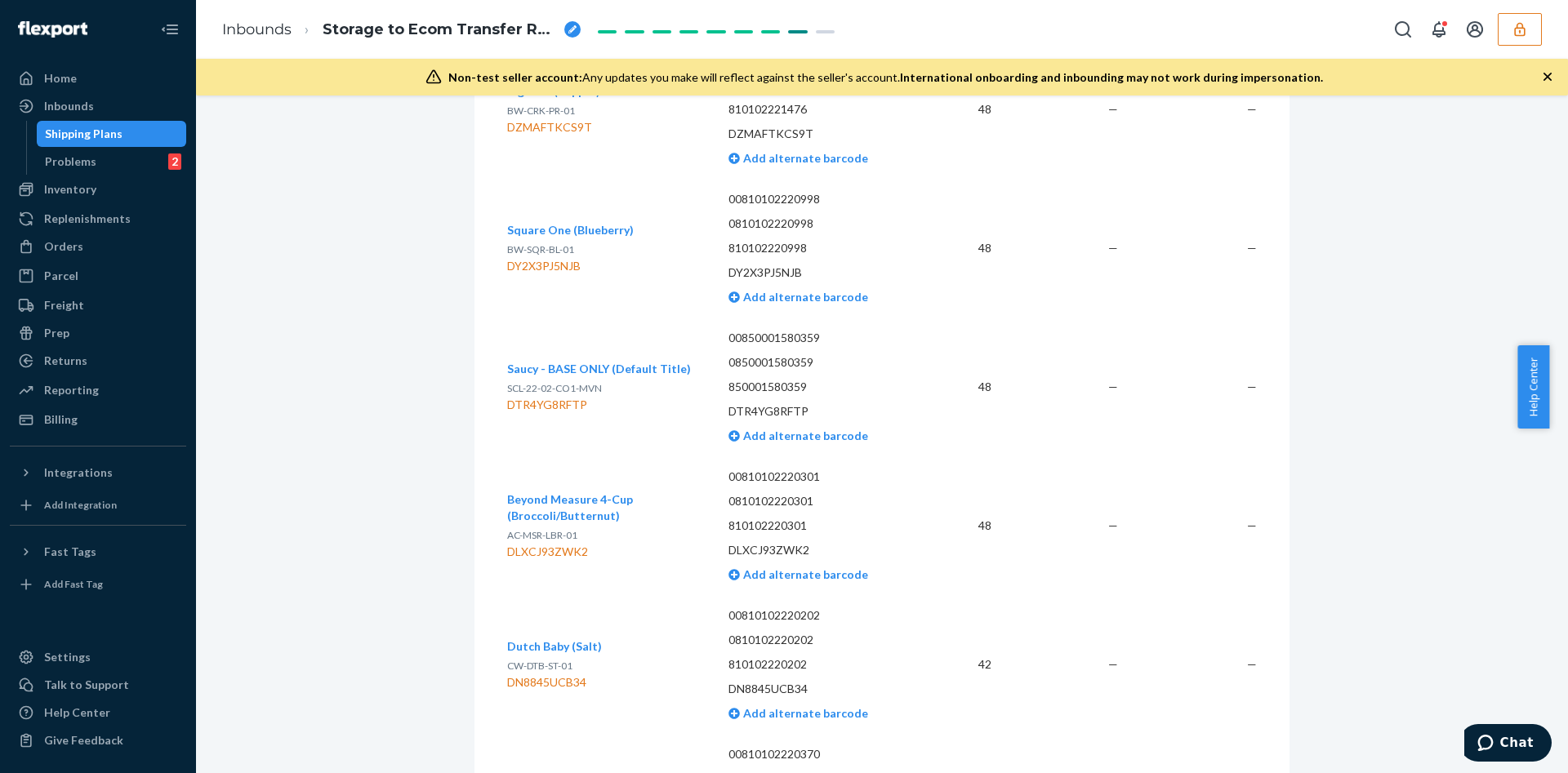
scroll to position [7793, 0]
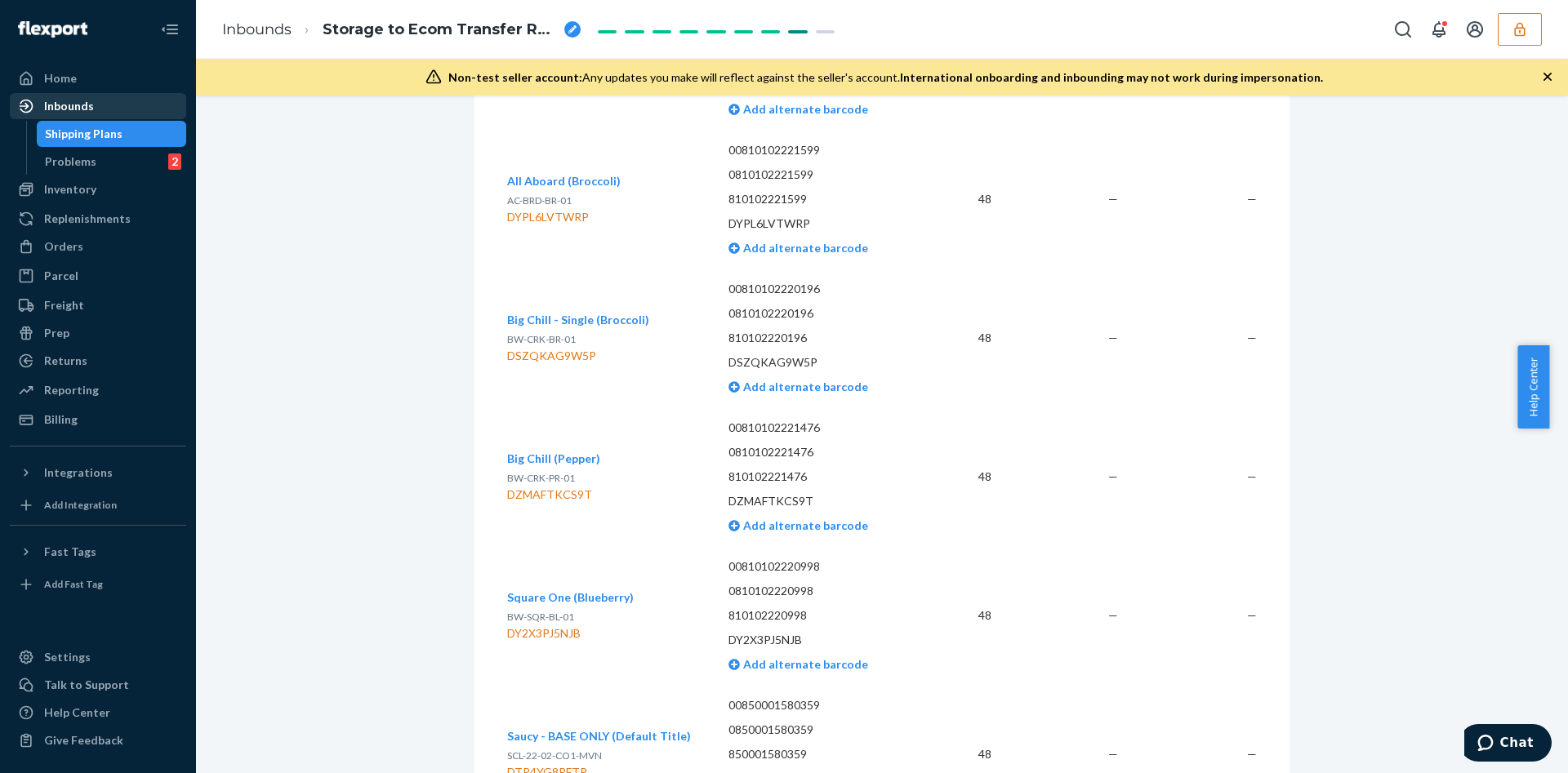
click at [67, 104] on div "Inbounds" at bounding box center [69, 106] width 50 height 16
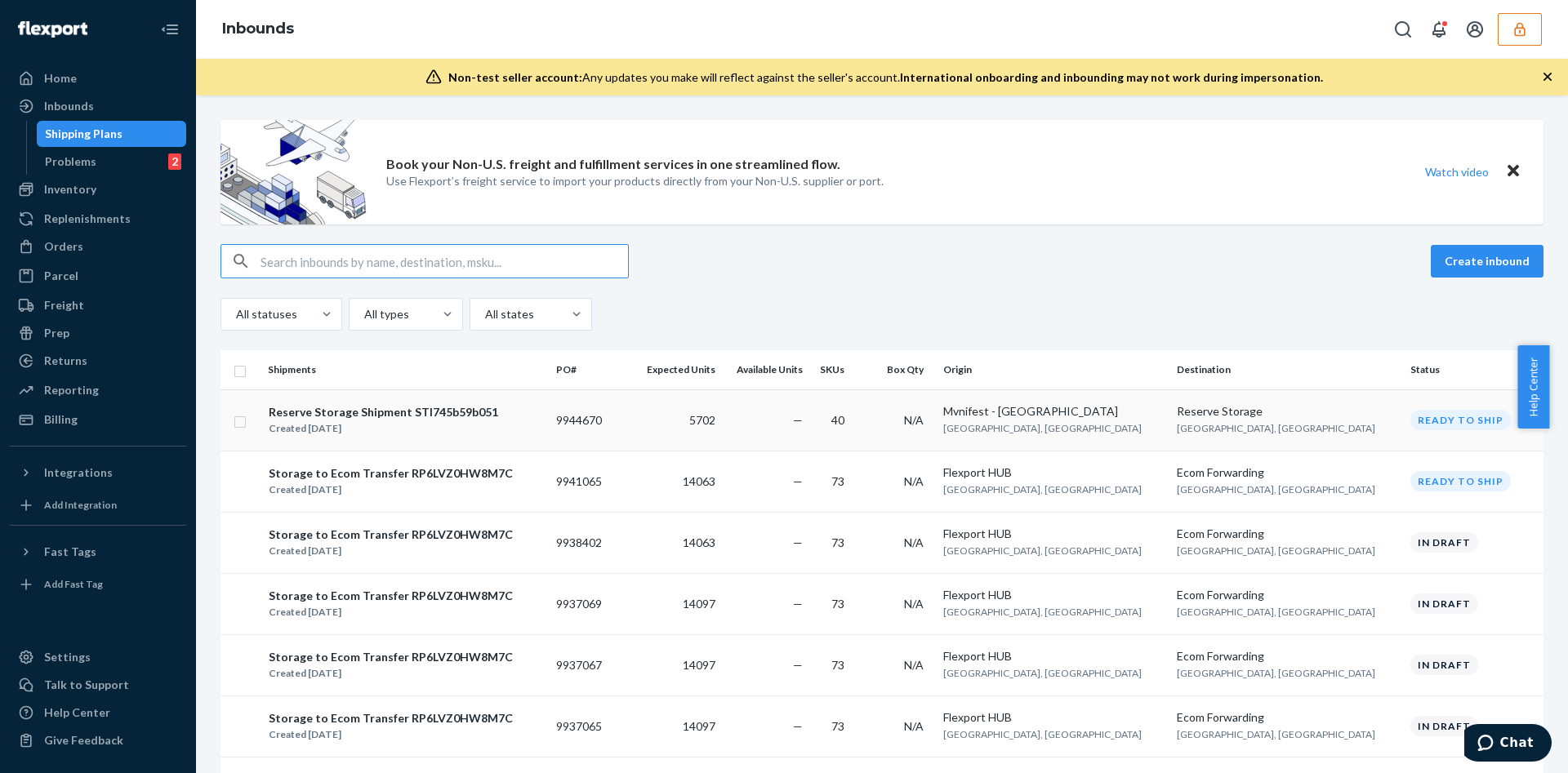
click at [432, 414] on div "Reserve Storage Shipment STI745b59b051" at bounding box center [384, 412] width 229 height 16
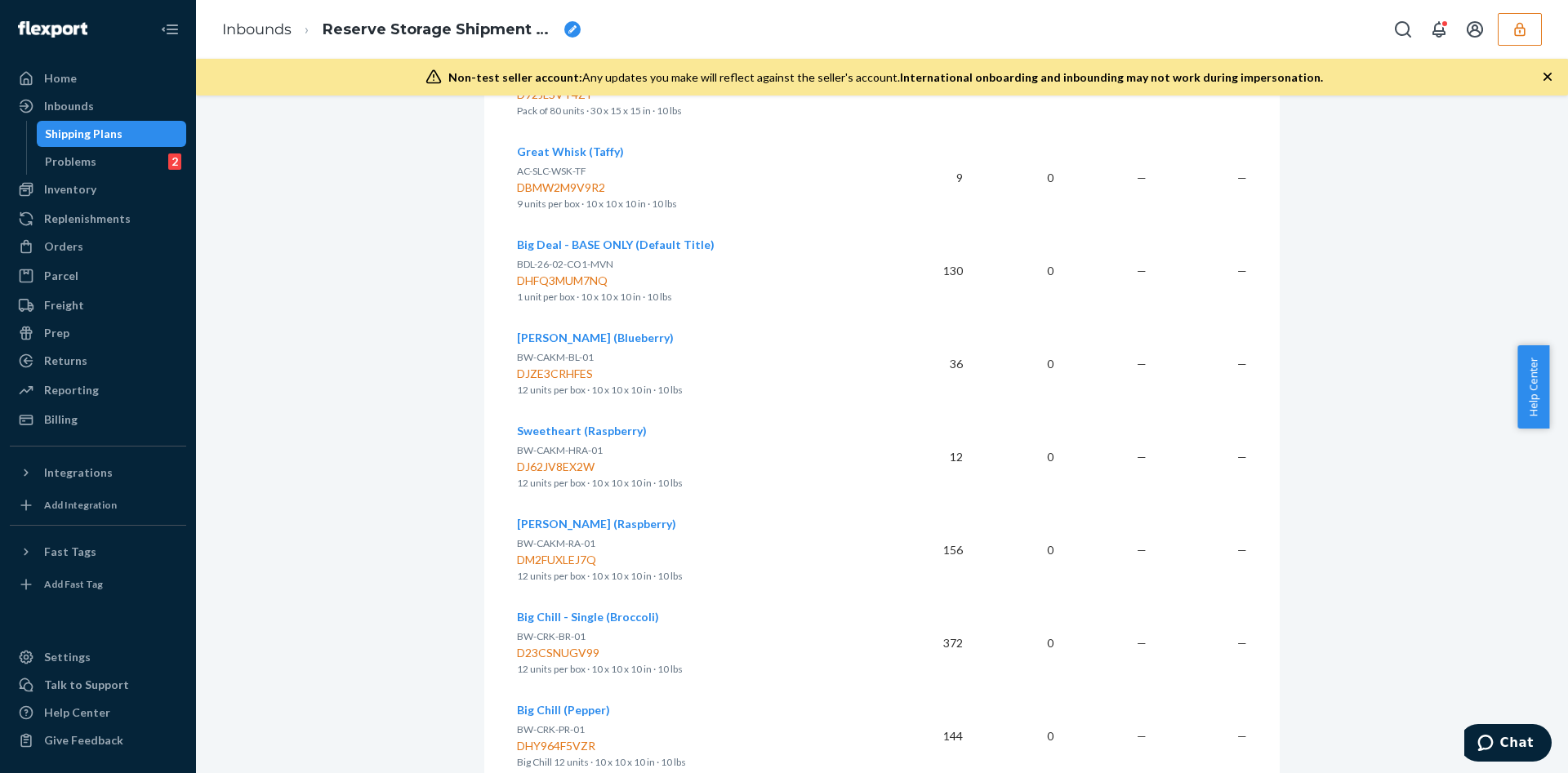
scroll to position [3491, 0]
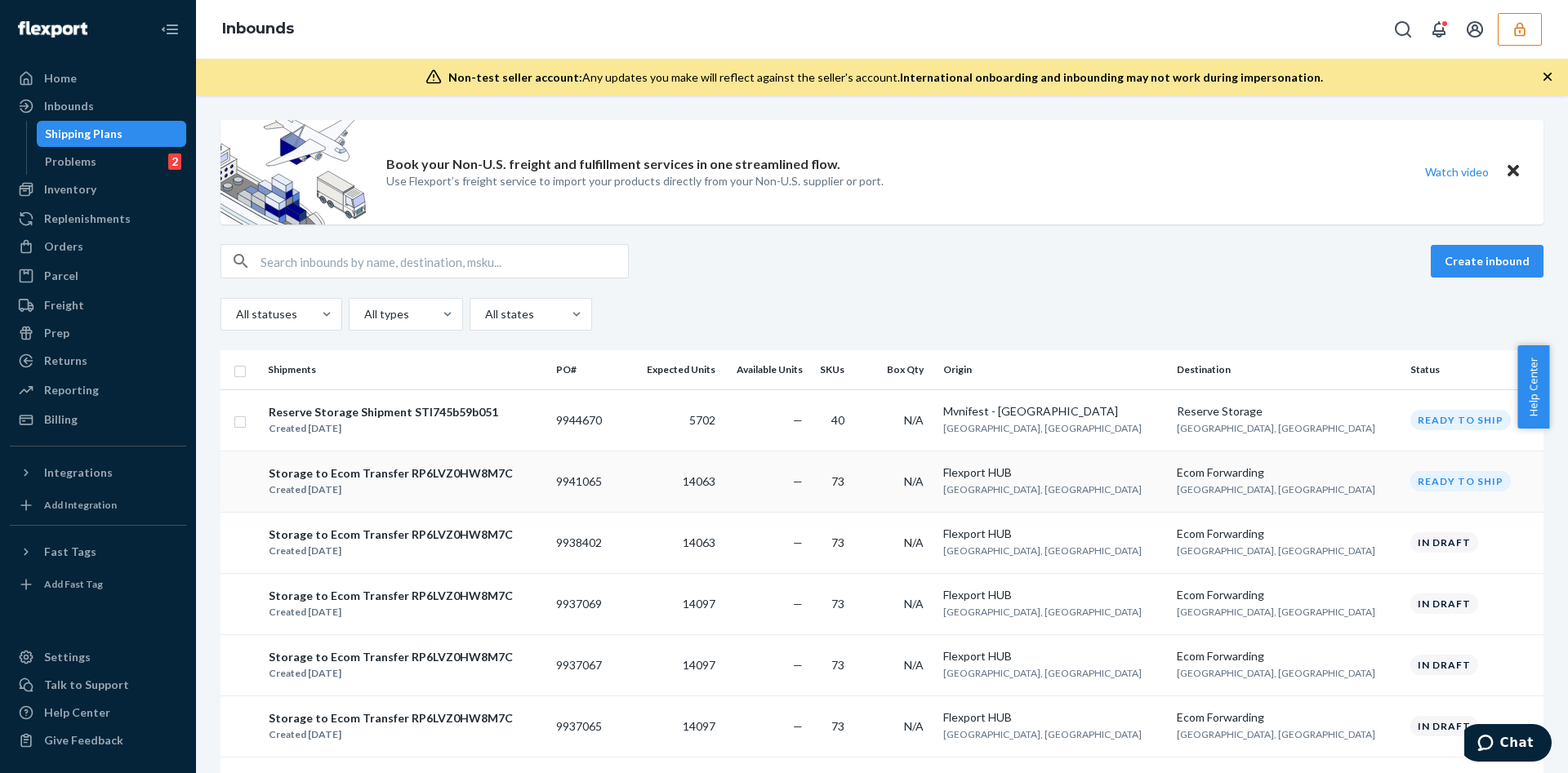
click at [533, 487] on div "Storage to Ecom Transfer RP6LVZ0HW8M7C Created [DATE]" at bounding box center [406, 481] width 275 height 35
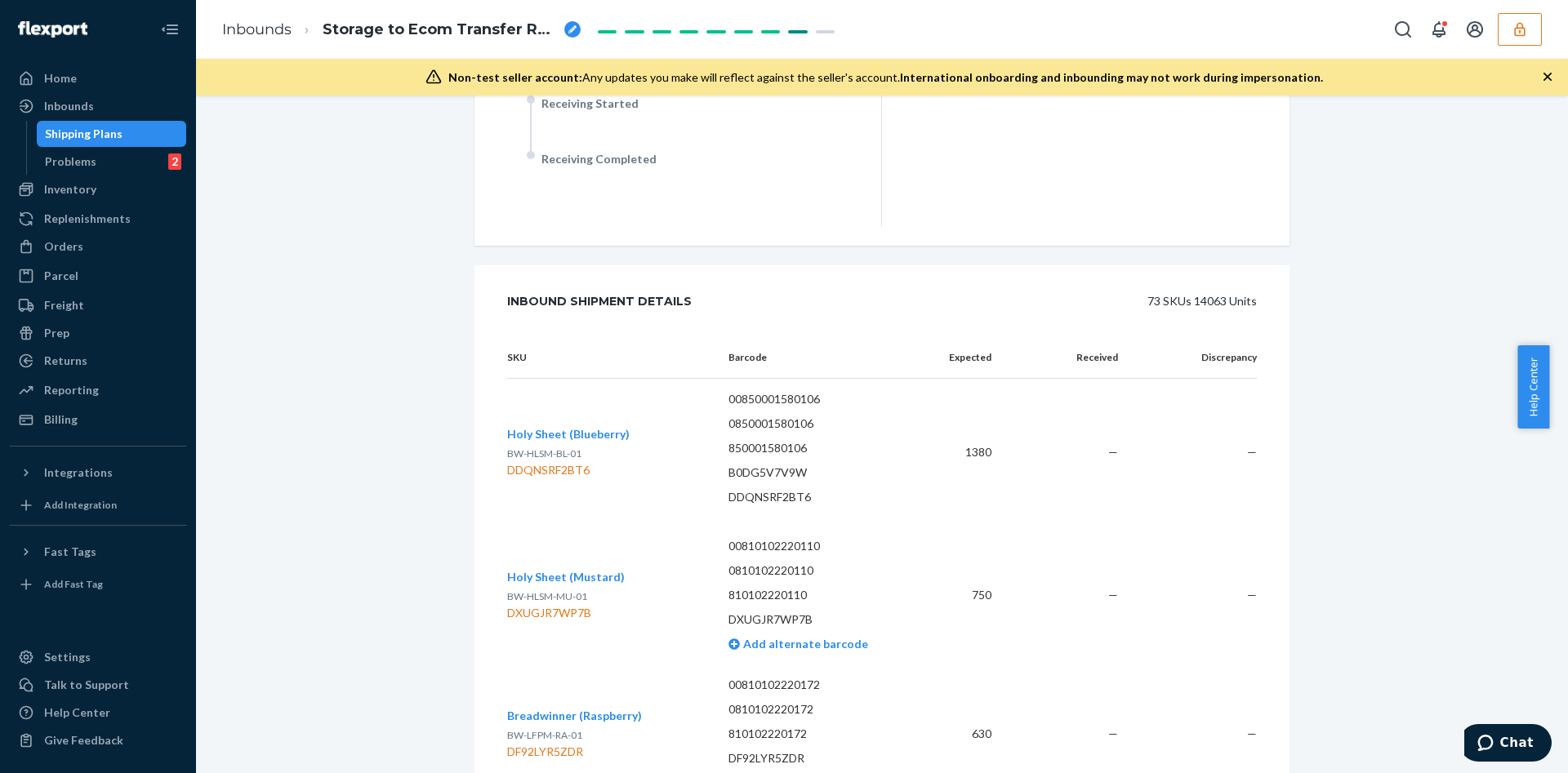
scroll to position [1073, 0]
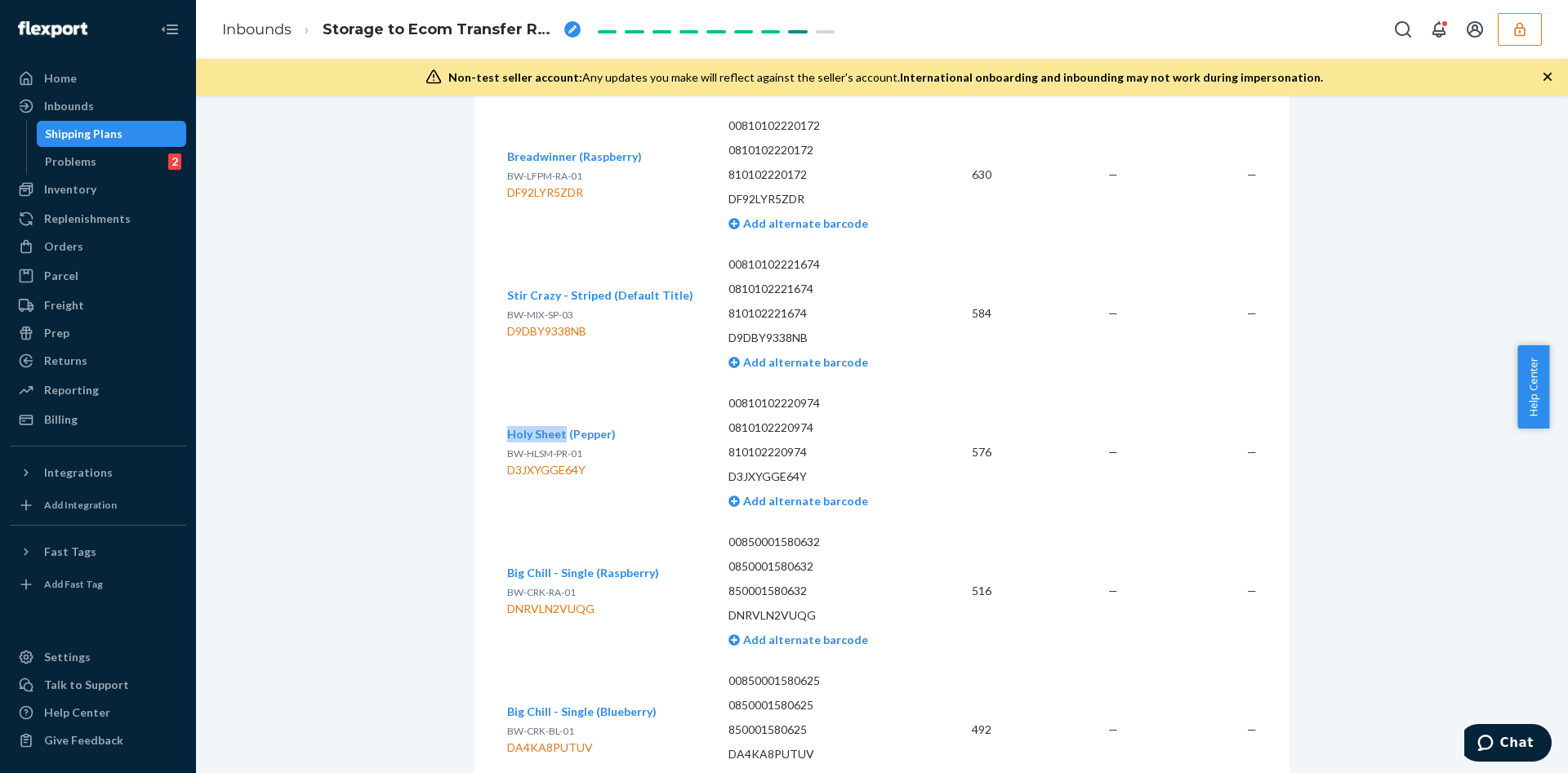
click at [1512, 32] on icon "button" at bounding box center [1519, 29] width 16 height 16
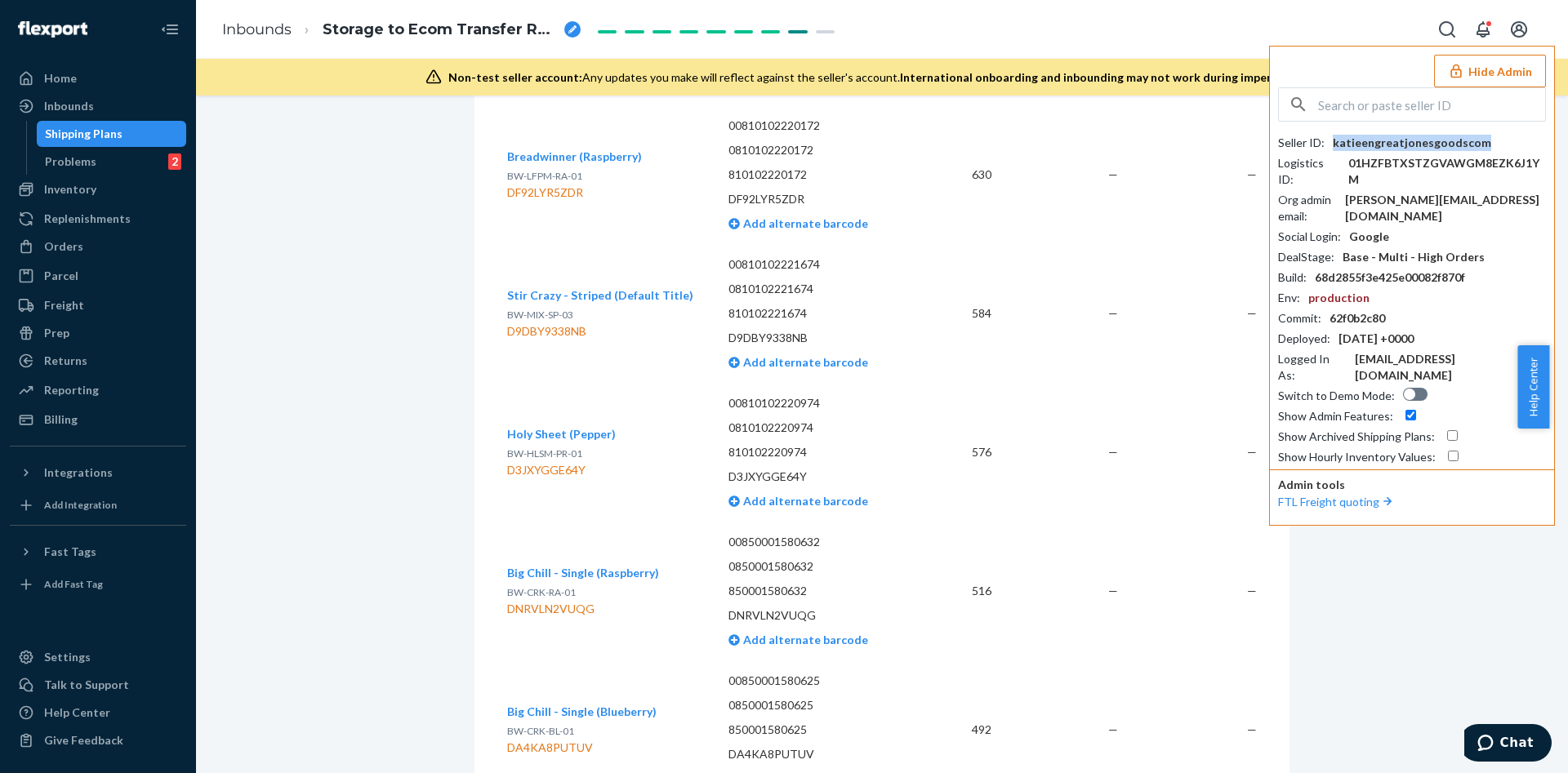
drag, startPoint x: 1485, startPoint y: 146, endPoint x: 1329, endPoint y: 148, distance: 156.0
click at [1329, 148] on div "Seller ID : katieengreatjonesgoodscom" at bounding box center [1412, 143] width 268 height 16
copy div "katieengreatjonesgoodscom"
